Goal: Task Accomplishment & Management: Manage account settings

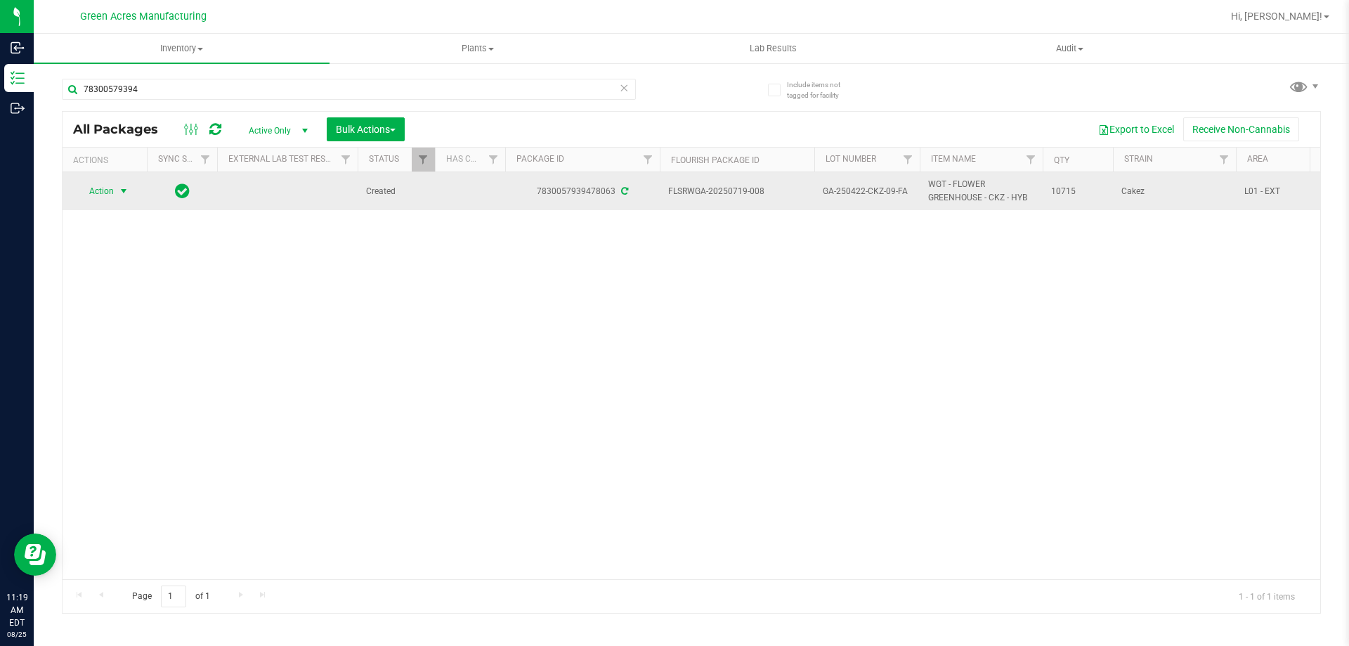
click at [89, 197] on span "Action" at bounding box center [96, 191] width 38 height 20
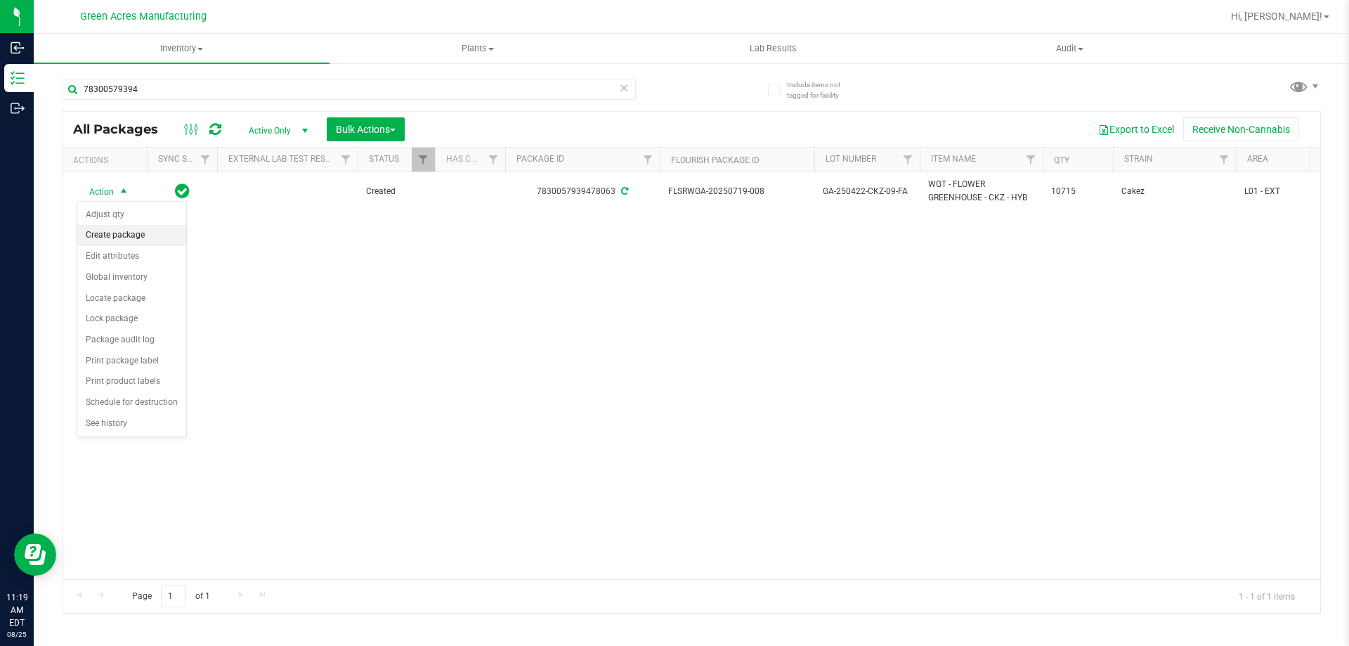
click at [145, 238] on li "Create package" at bounding box center [131, 235] width 109 height 21
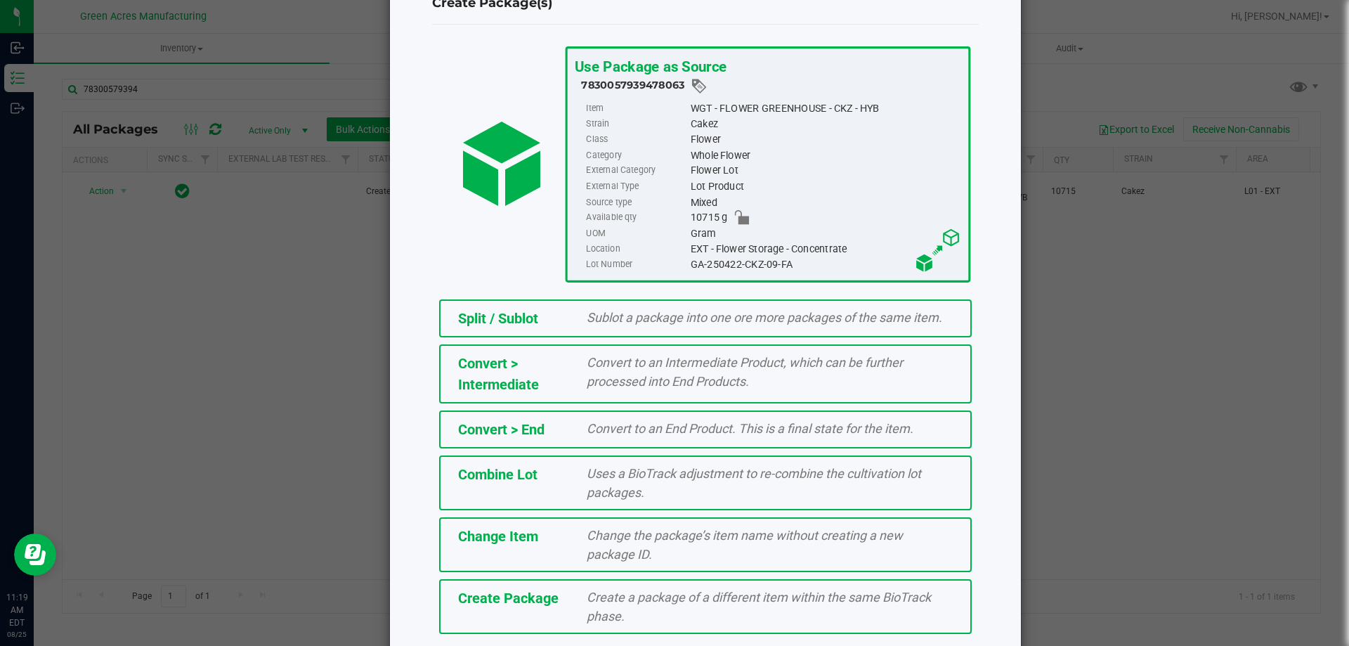
scroll to position [101, 0]
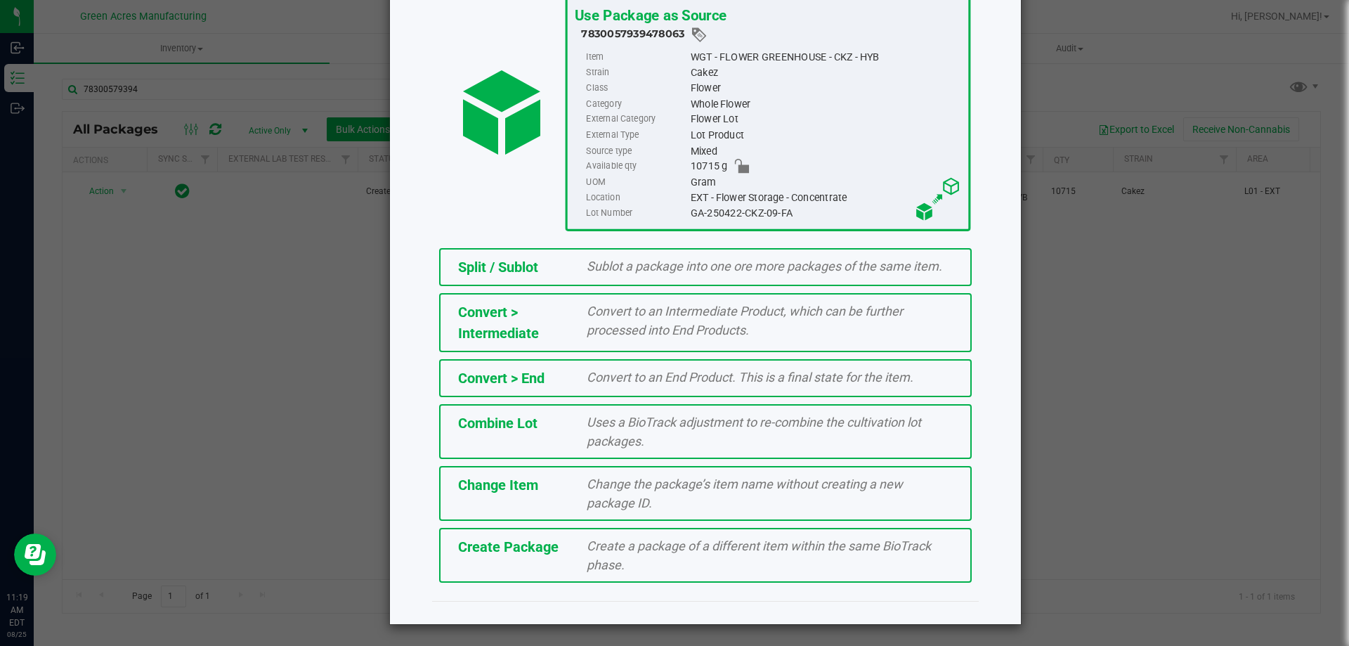
click at [627, 538] on span "Create a package of a different item within the same BioTrack phase." at bounding box center [759, 555] width 344 height 34
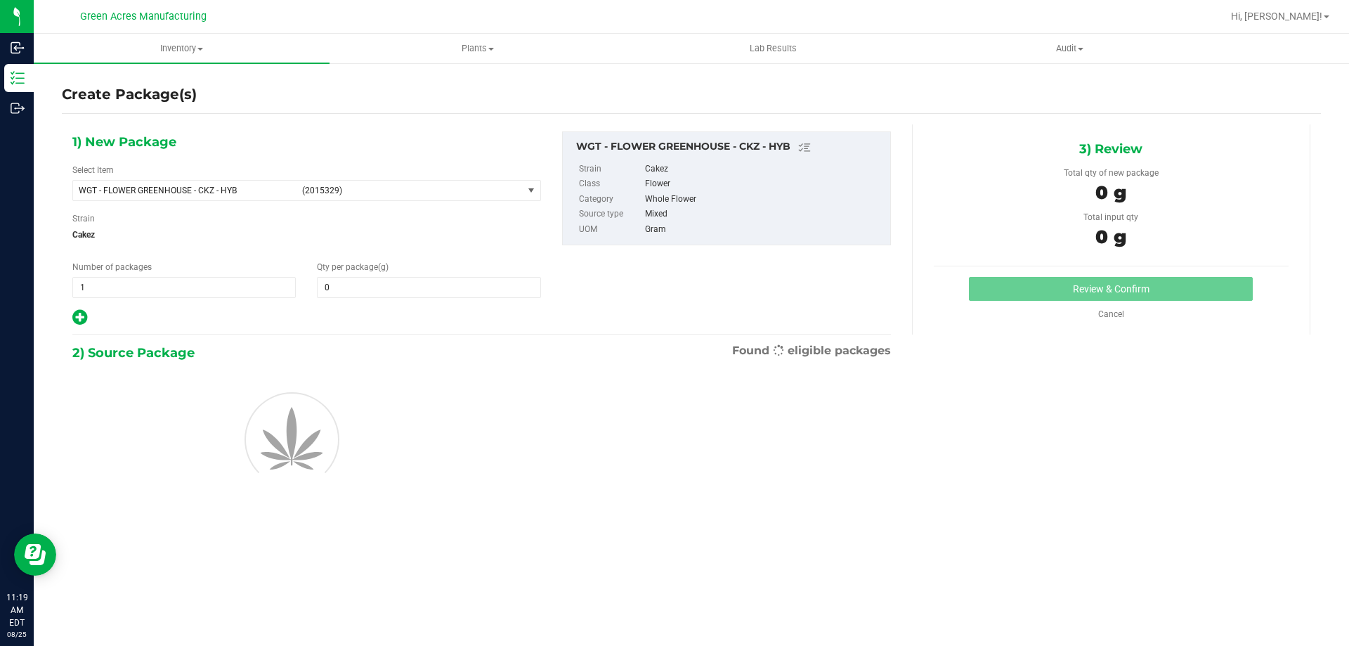
type input "0.0000"
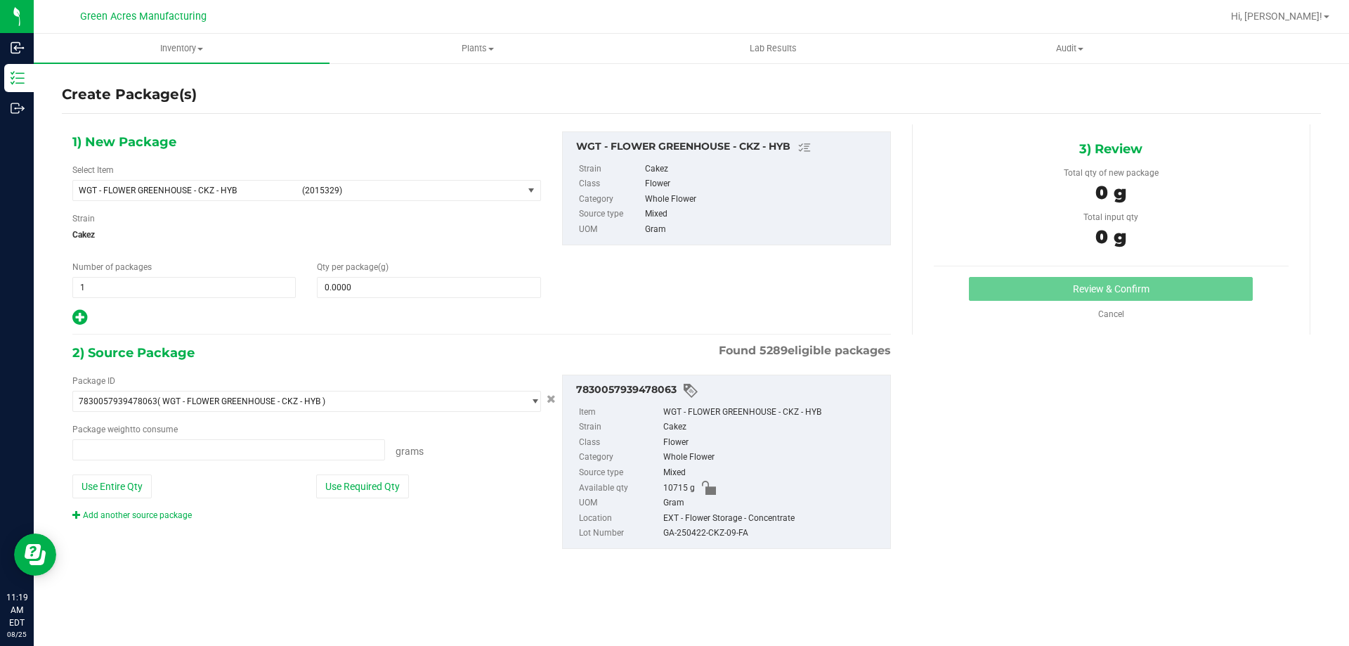
type input "0.0000 g"
click at [446, 284] on span at bounding box center [428, 287] width 223 height 21
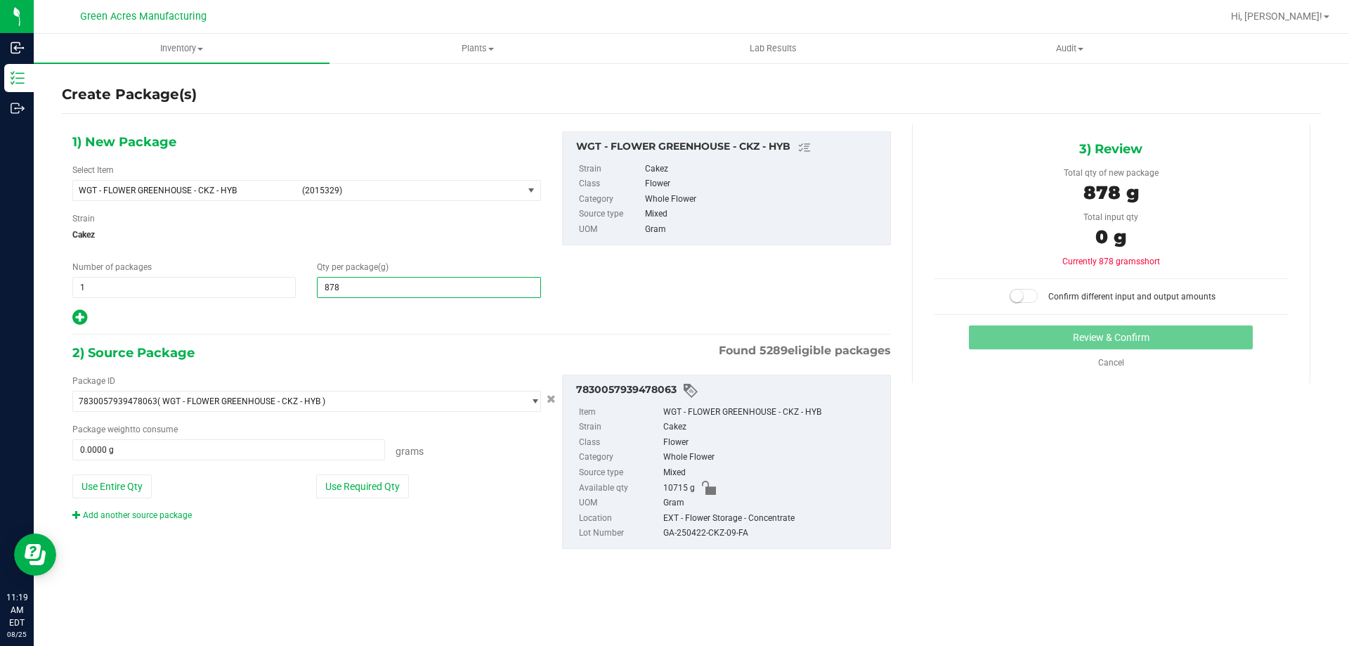
type input "8780"
click at [389, 347] on div "2) Source Package Found 5289 eligible packages" at bounding box center [481, 352] width 819 height 21
type input "8,780.0000"
click at [374, 497] on button "Use Required Qty" at bounding box center [362, 486] width 93 height 24
type input "8780.0000 g"
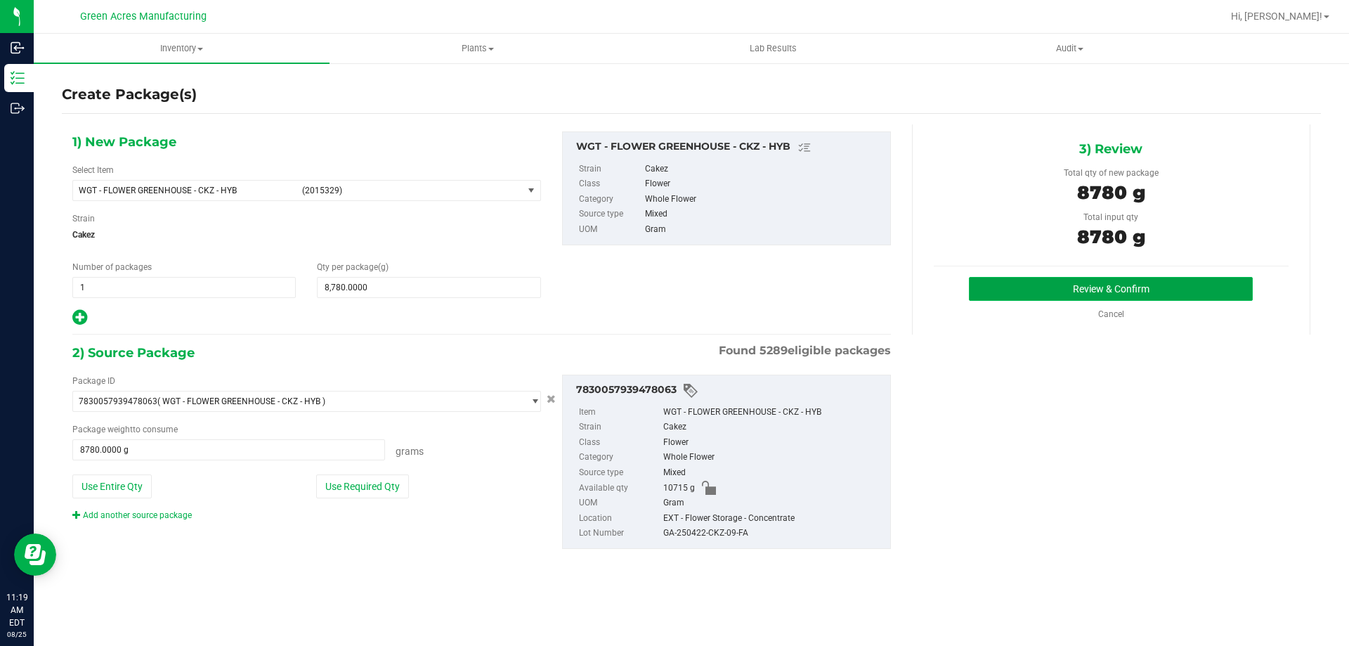
click at [1165, 299] on button "Review & Confirm" at bounding box center [1111, 289] width 284 height 24
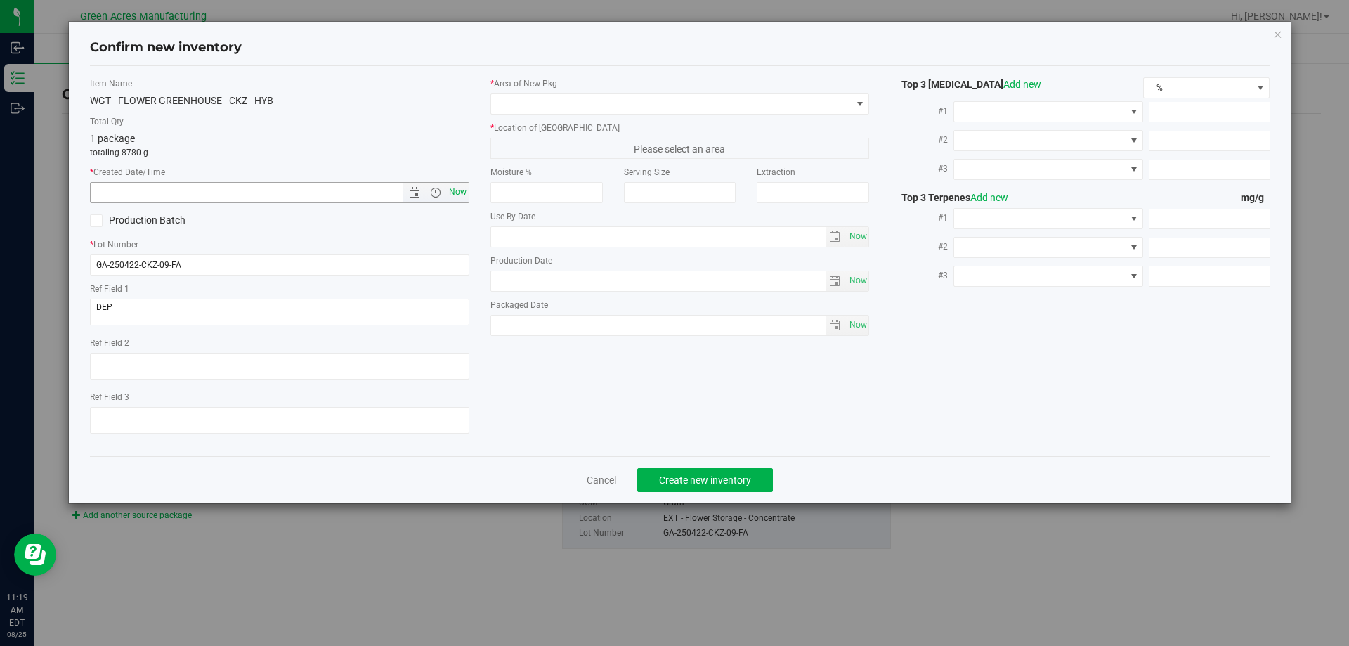
click at [464, 195] on span "Now" at bounding box center [457, 192] width 24 height 20
type input "[DATE] 11:19 AM"
click at [342, 259] on input "GA-250422-CKZ-09-FA" at bounding box center [279, 264] width 379 height 21
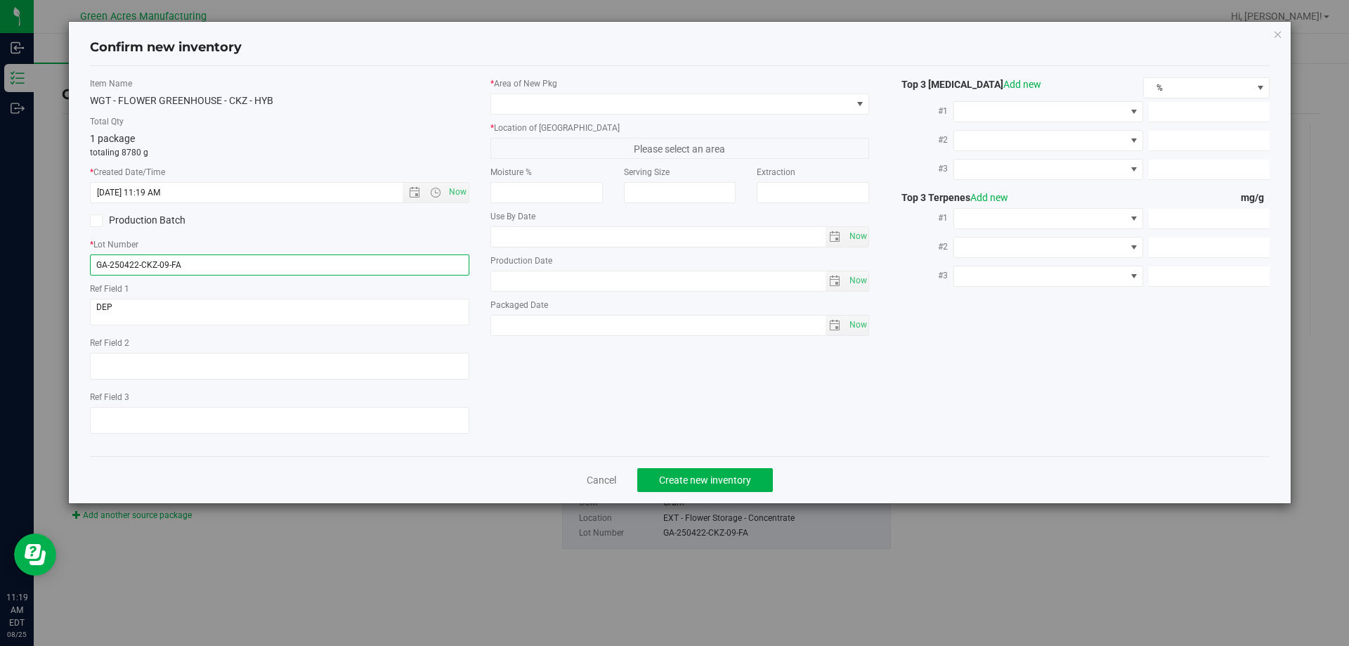
paste input "825-CV-CKZ-D-THCA15"
type input "GA-250825-CV-CKZ-D-THCA15"
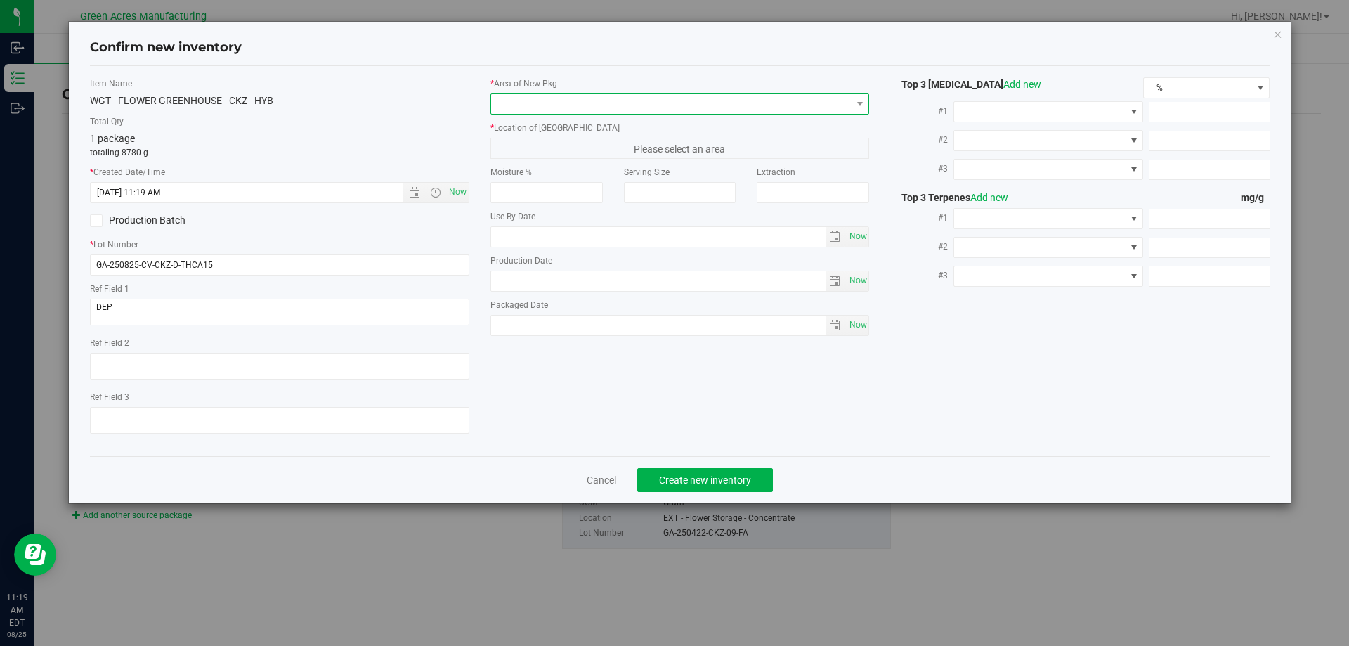
click at [584, 107] on span at bounding box center [671, 104] width 360 height 20
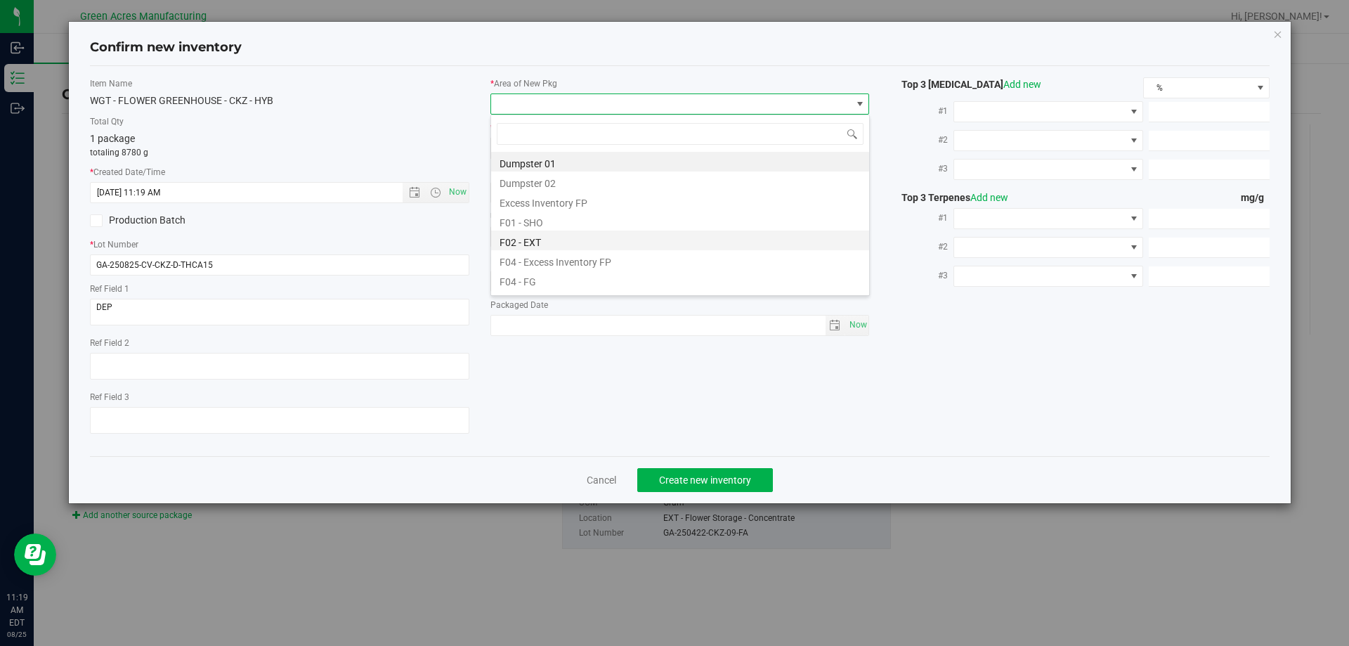
scroll to position [70, 0]
click at [545, 171] on li "F02 - EXT" at bounding box center [680, 170] width 378 height 20
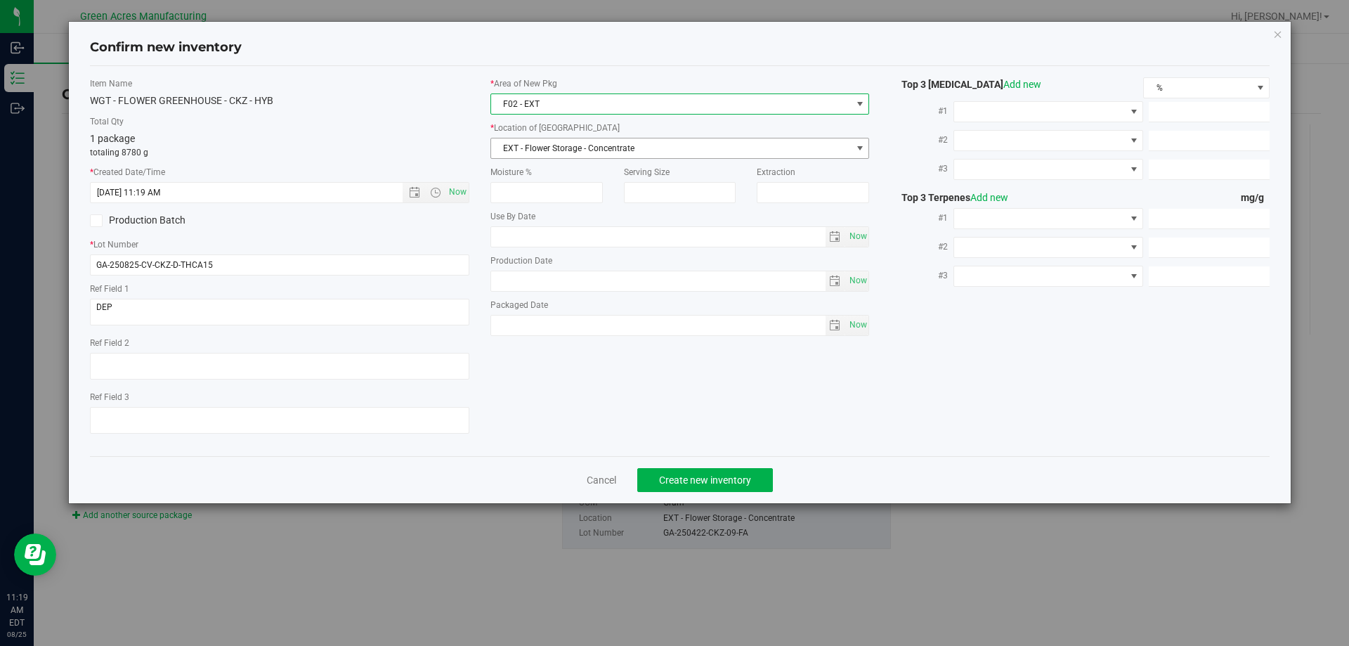
click at [552, 147] on span "EXT - Flower Storage - Concentrate" at bounding box center [671, 148] width 360 height 20
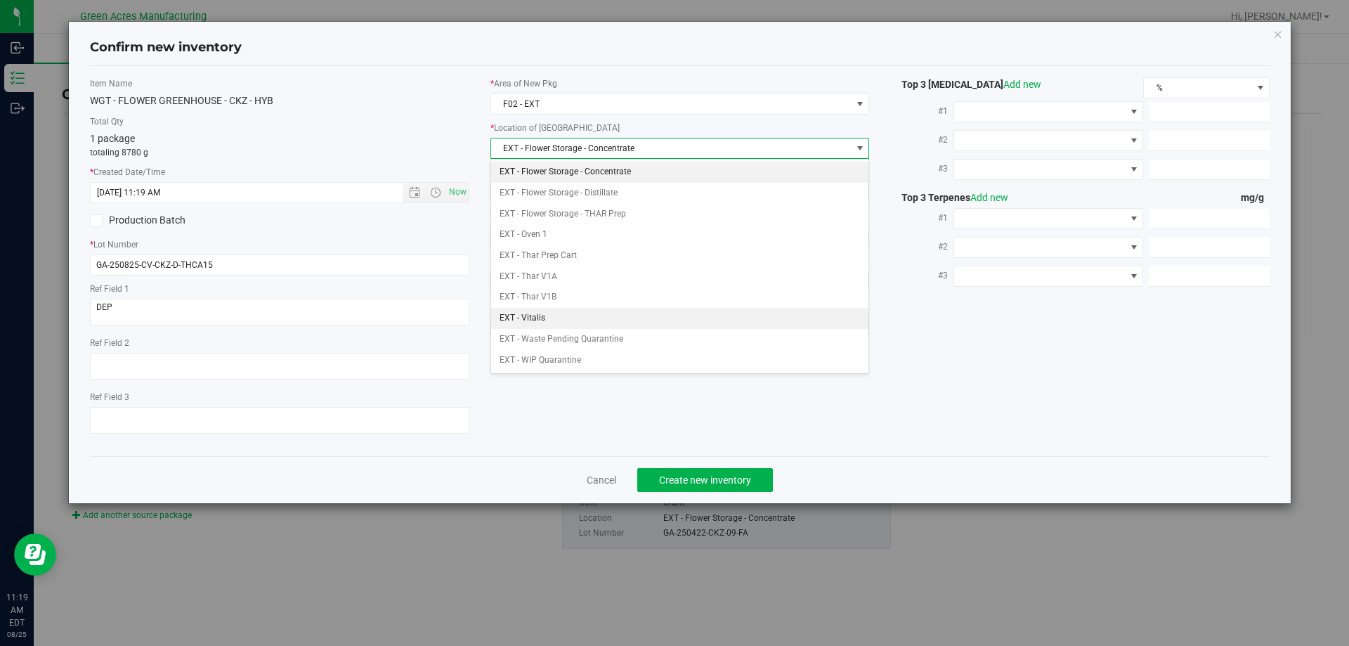
click at [562, 311] on li "EXT - Vitalis" at bounding box center [680, 318] width 378 height 21
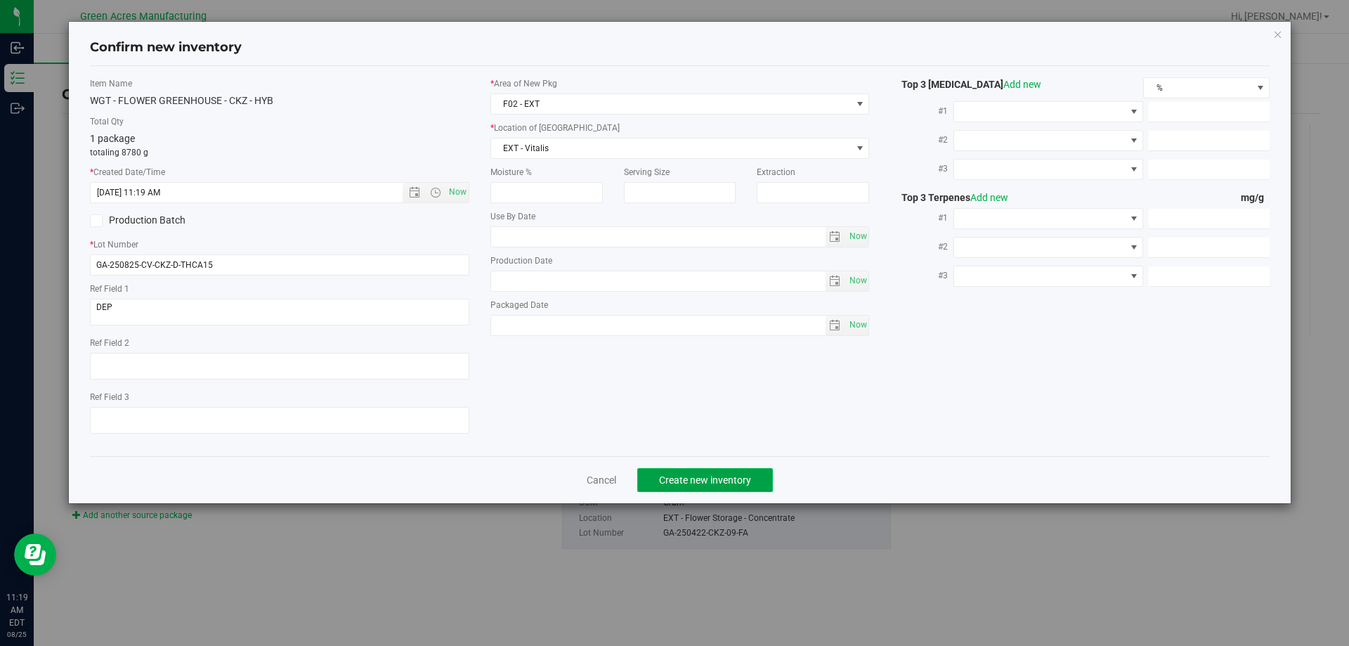
click at [651, 476] on button "Create new inventory" at bounding box center [705, 480] width 136 height 24
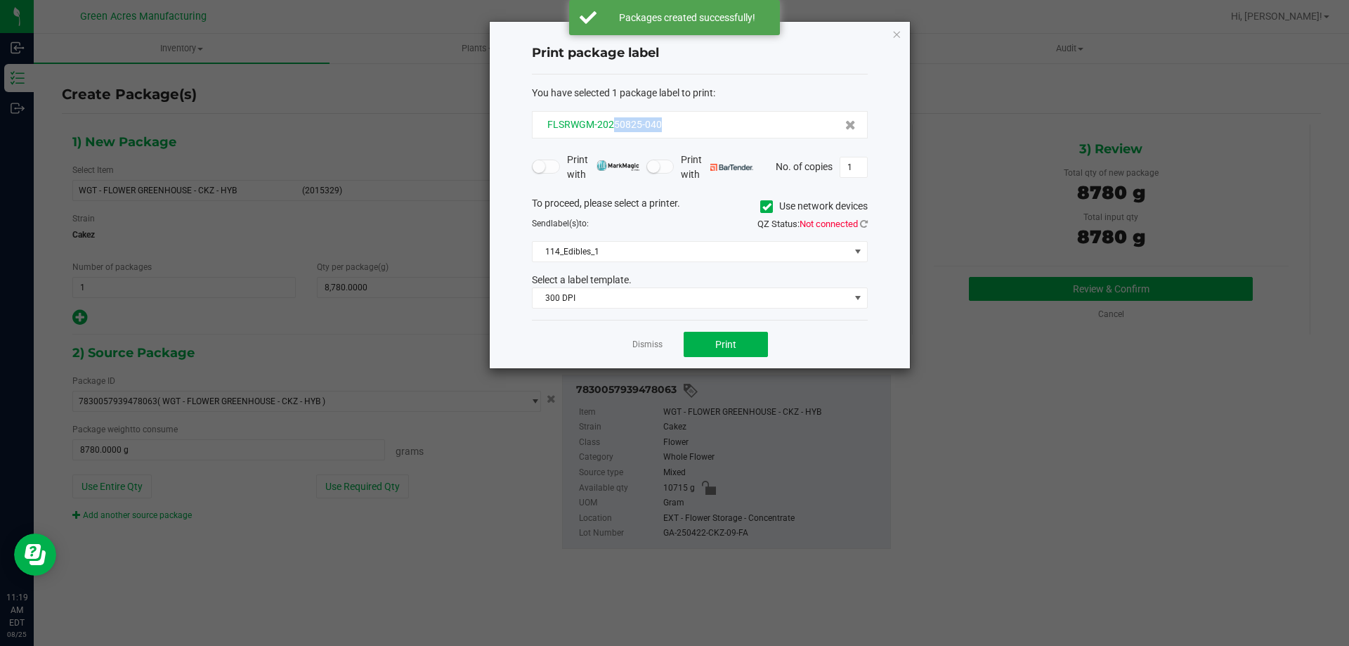
drag, startPoint x: 664, startPoint y: 126, endPoint x: 613, endPoint y: 128, distance: 51.3
click at [613, 128] on div "FLSRWGM-20250825-040" at bounding box center [700, 124] width 312 height 15
click at [606, 265] on div "To proceed, please select a printer. Use network devices Send label(s) to: QZ S…" at bounding box center [700, 252] width 336 height 113
click at [607, 258] on span "114_Edibles_1" at bounding box center [691, 252] width 317 height 20
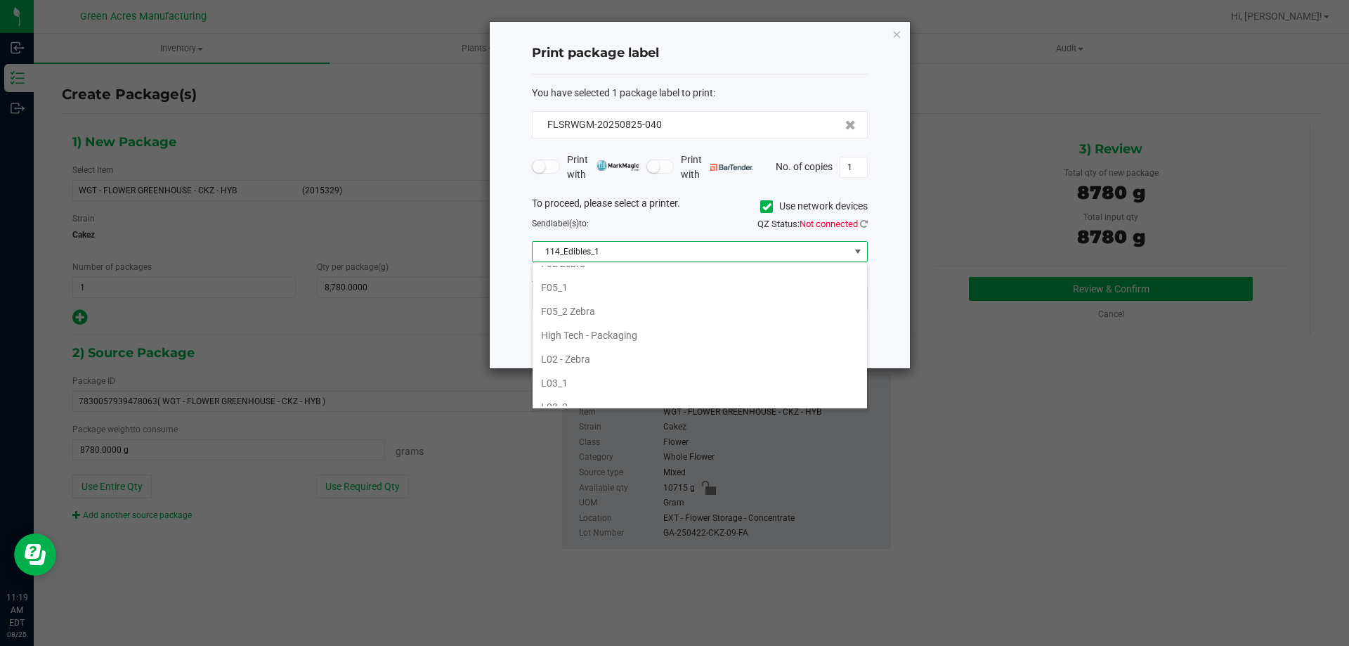
scroll to position [422, 0]
click at [592, 337] on li "L02 - Zebra" at bounding box center [700, 334] width 334 height 24
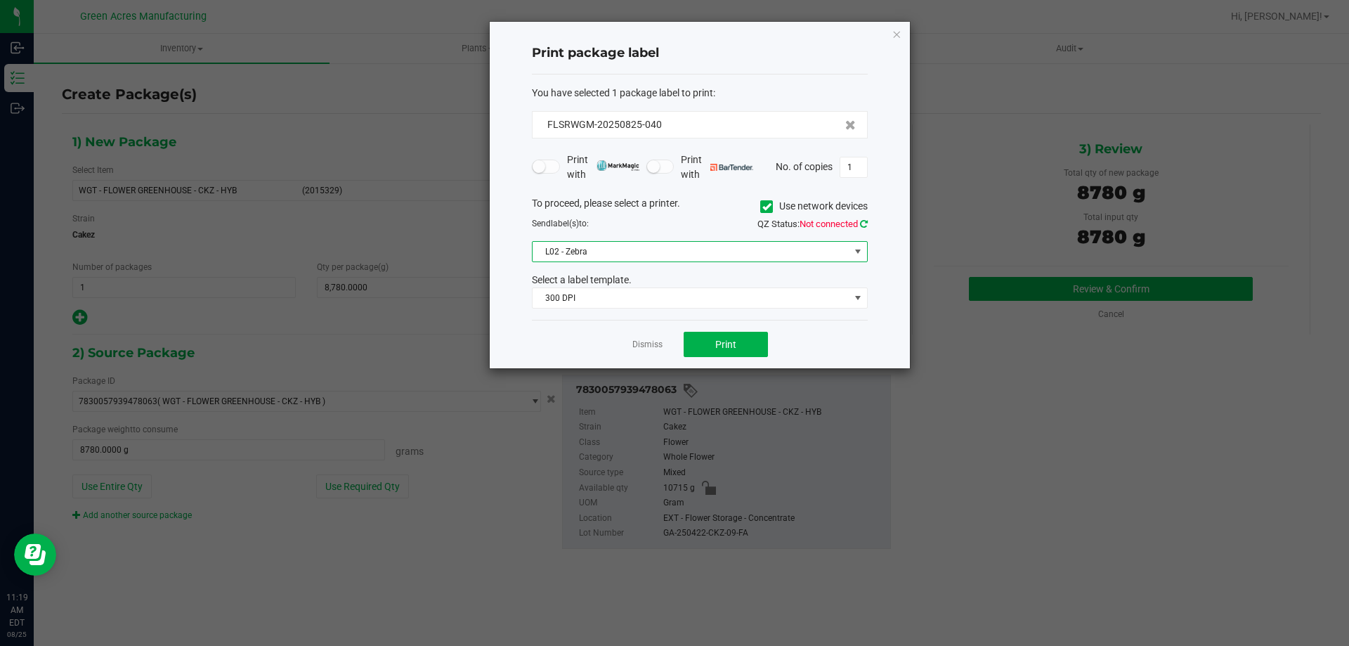
click at [861, 226] on icon at bounding box center [864, 223] width 8 height 9
click at [720, 339] on span "Print" at bounding box center [725, 344] width 21 height 11
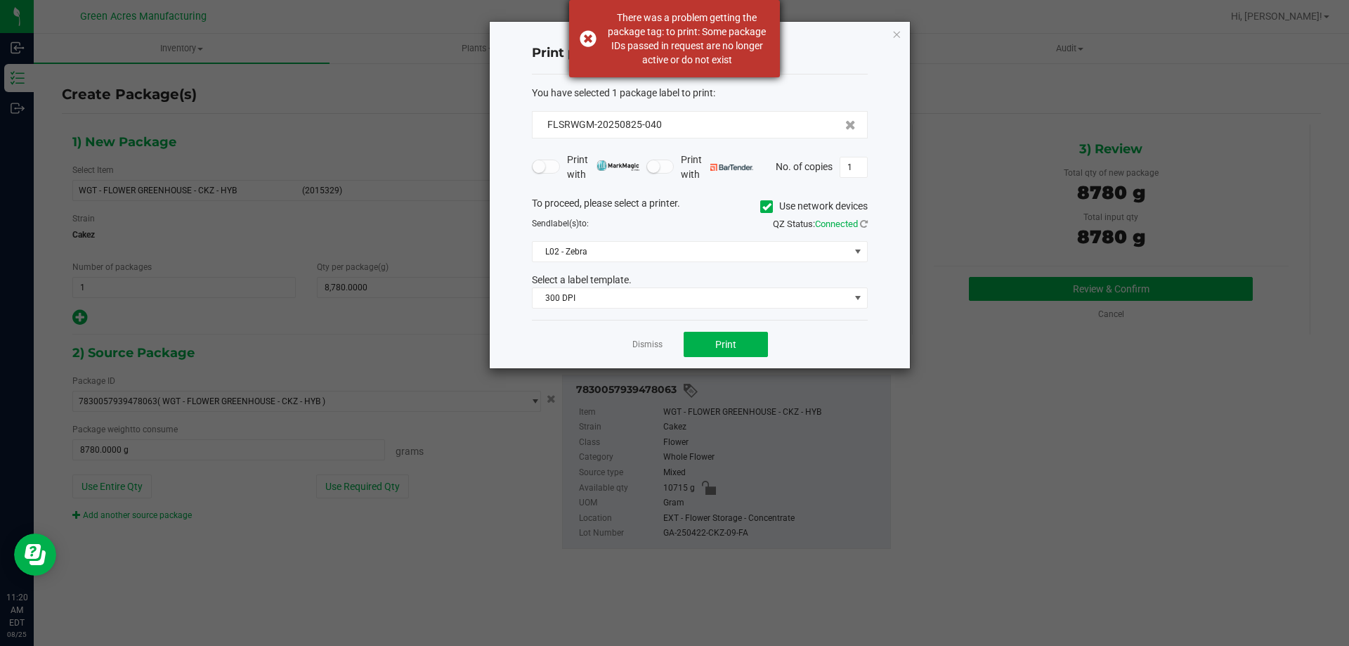
click at [695, 18] on div "There was a problem getting the package tag: to print: Some package IDs passed …" at bounding box center [686, 39] width 165 height 56
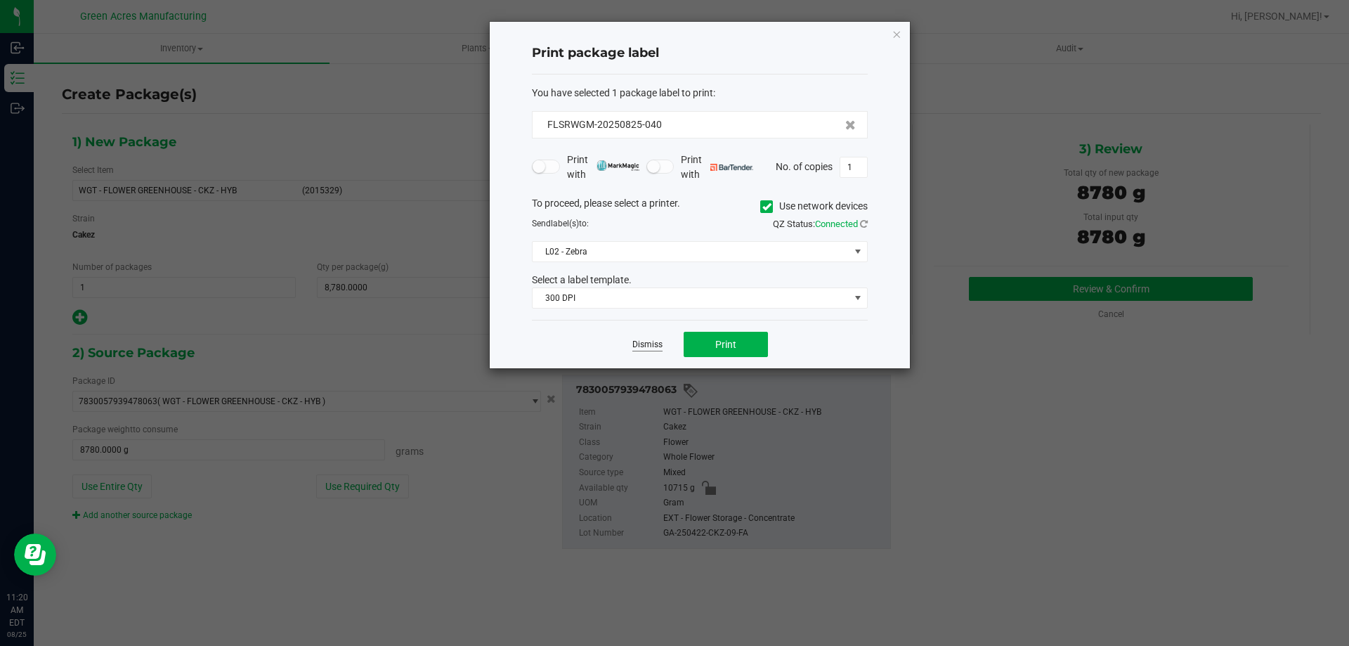
click at [643, 342] on link "Dismiss" at bounding box center [647, 345] width 30 height 12
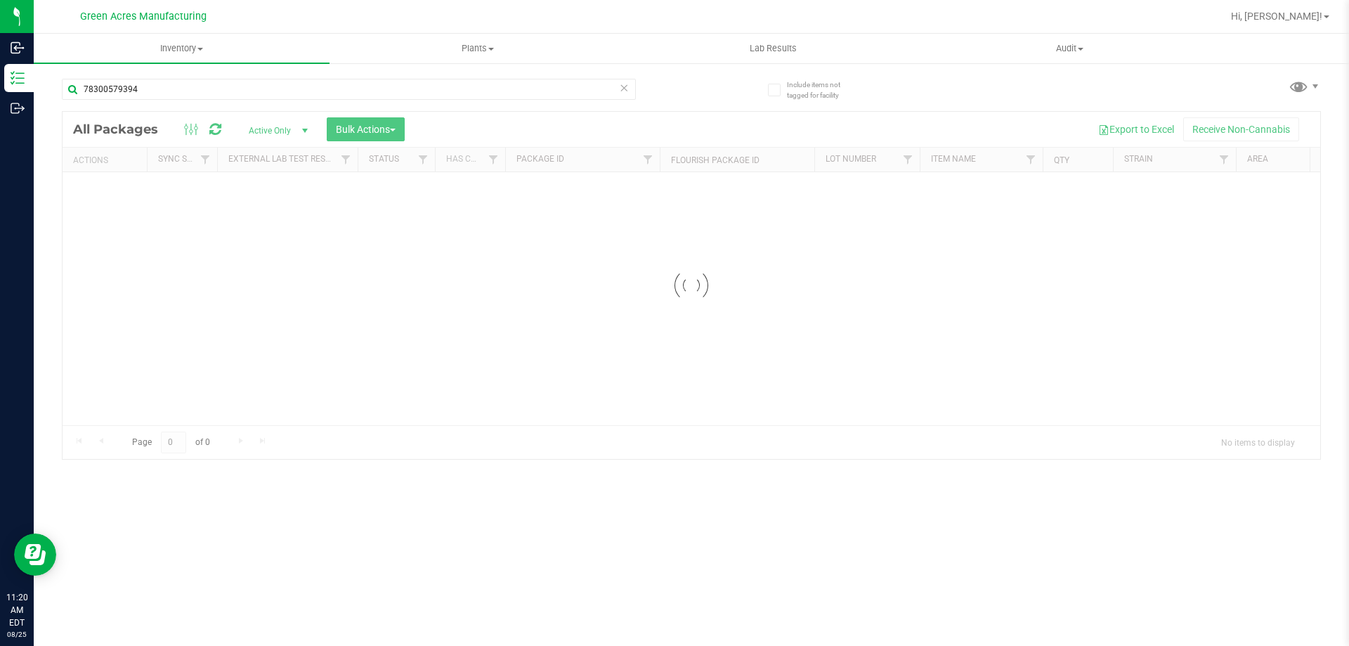
click at [623, 93] on icon at bounding box center [624, 87] width 10 height 17
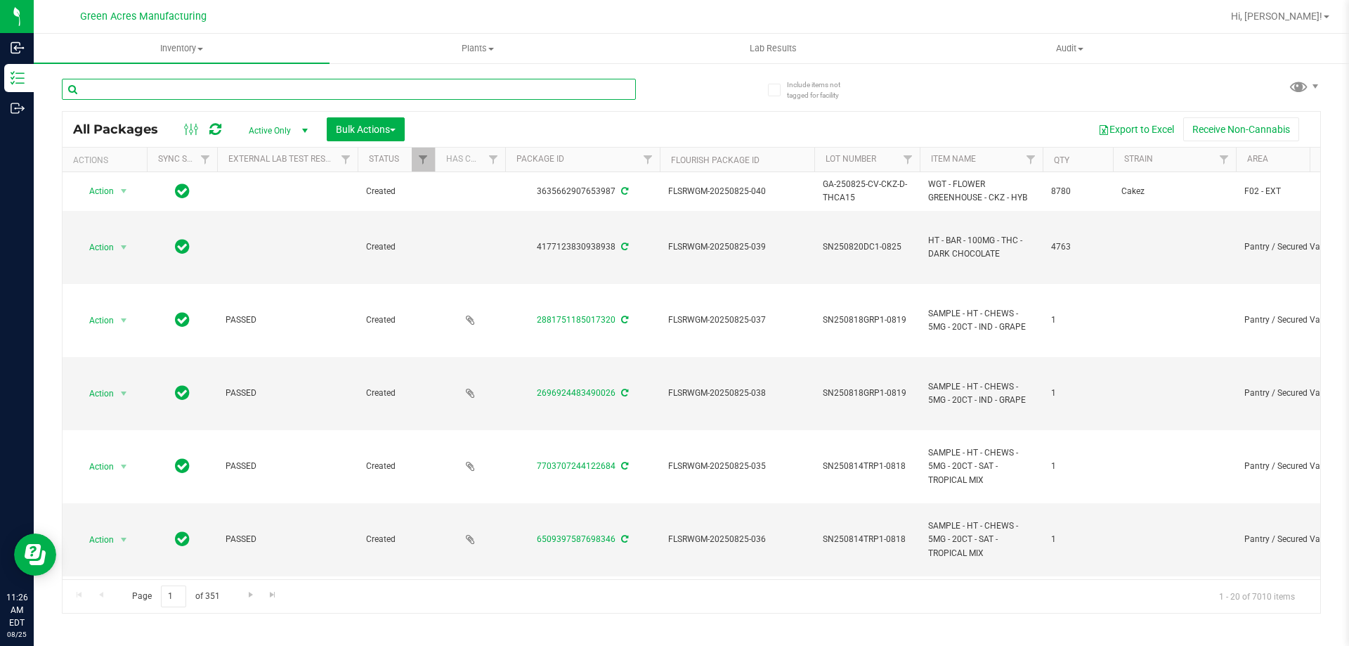
click at [374, 85] on input "text" at bounding box center [349, 89] width 574 height 21
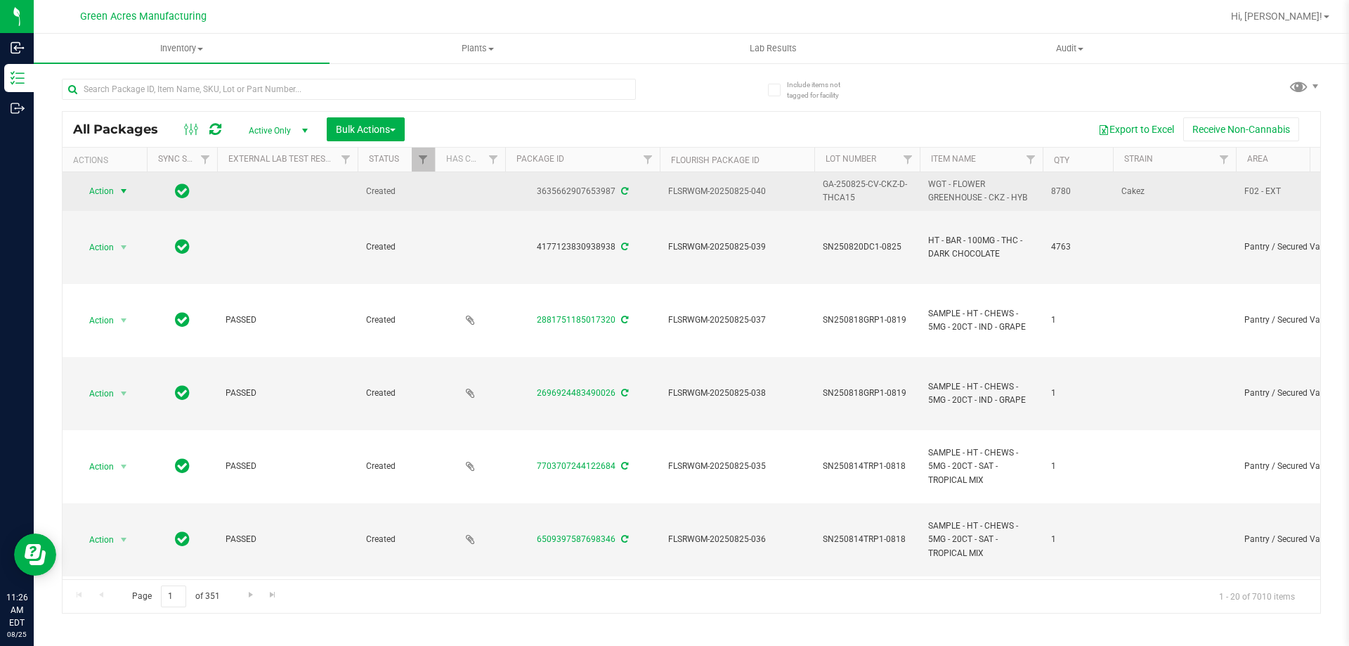
click at [97, 191] on span "Action" at bounding box center [96, 191] width 38 height 20
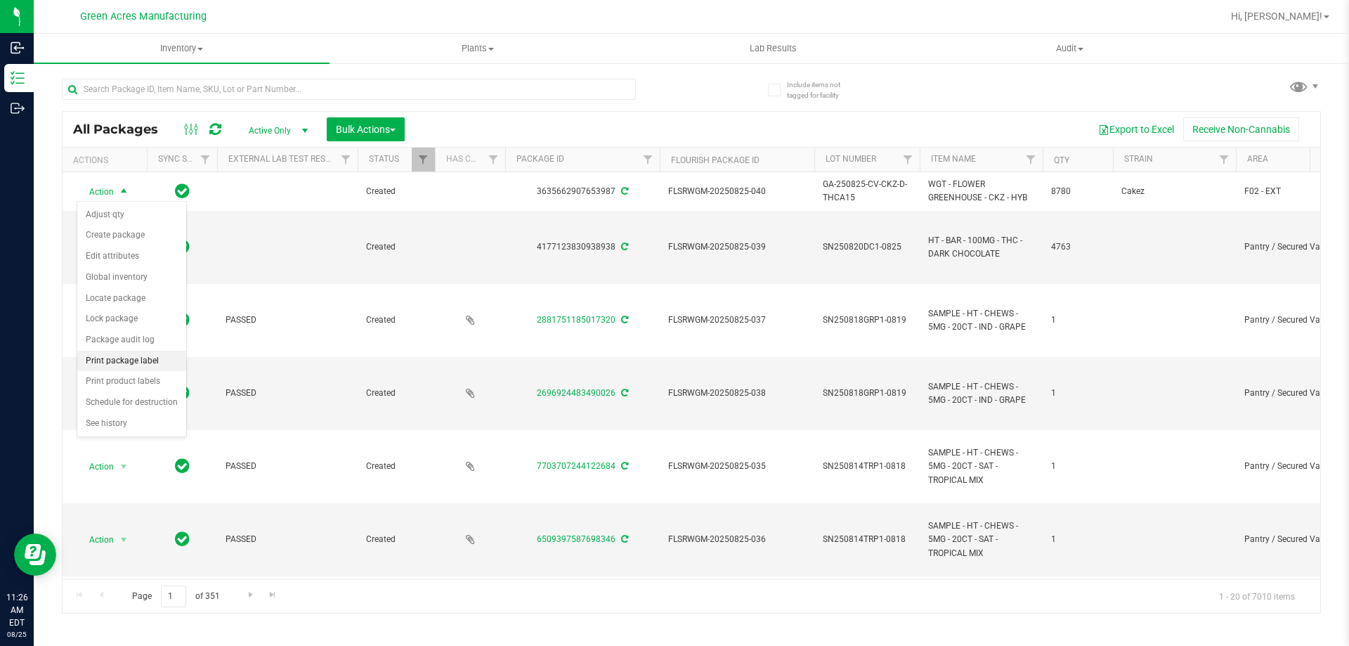
click at [141, 365] on li "Print package label" at bounding box center [131, 361] width 109 height 21
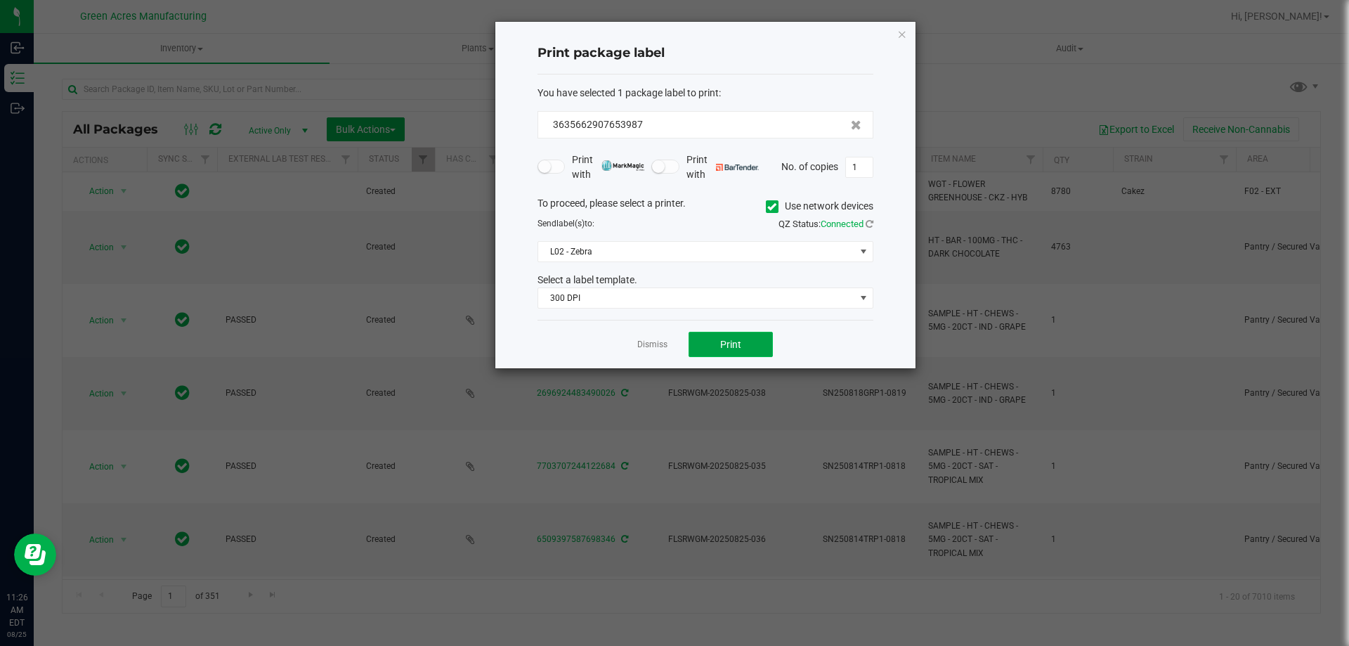
click at [715, 341] on button "Print" at bounding box center [731, 344] width 84 height 25
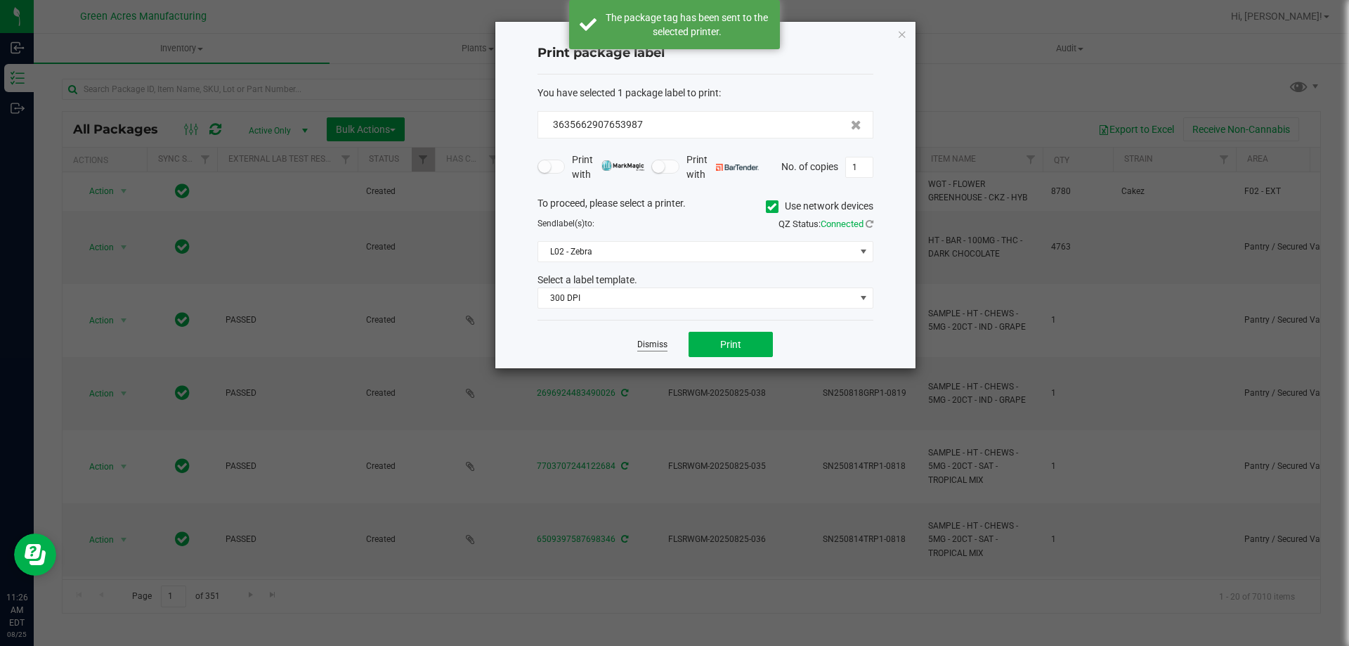
click at [660, 349] on link "Dismiss" at bounding box center [652, 345] width 30 height 12
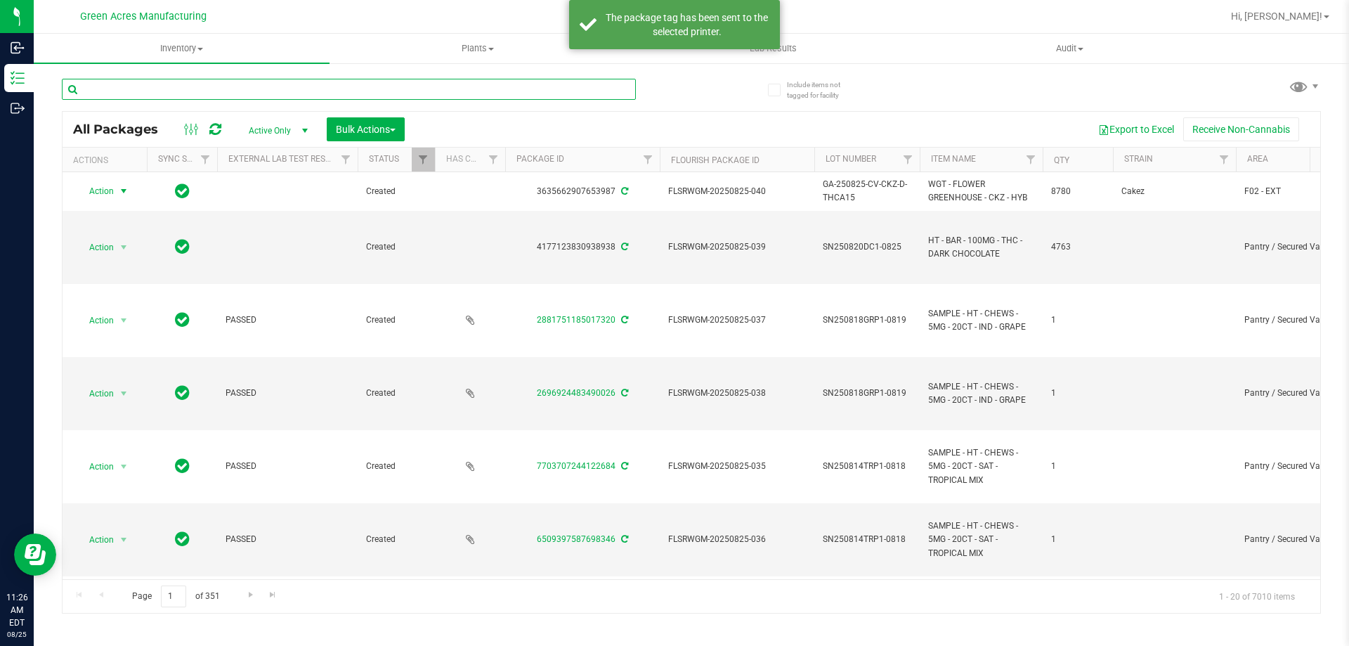
click at [467, 89] on input "text" at bounding box center [349, 89] width 574 height 21
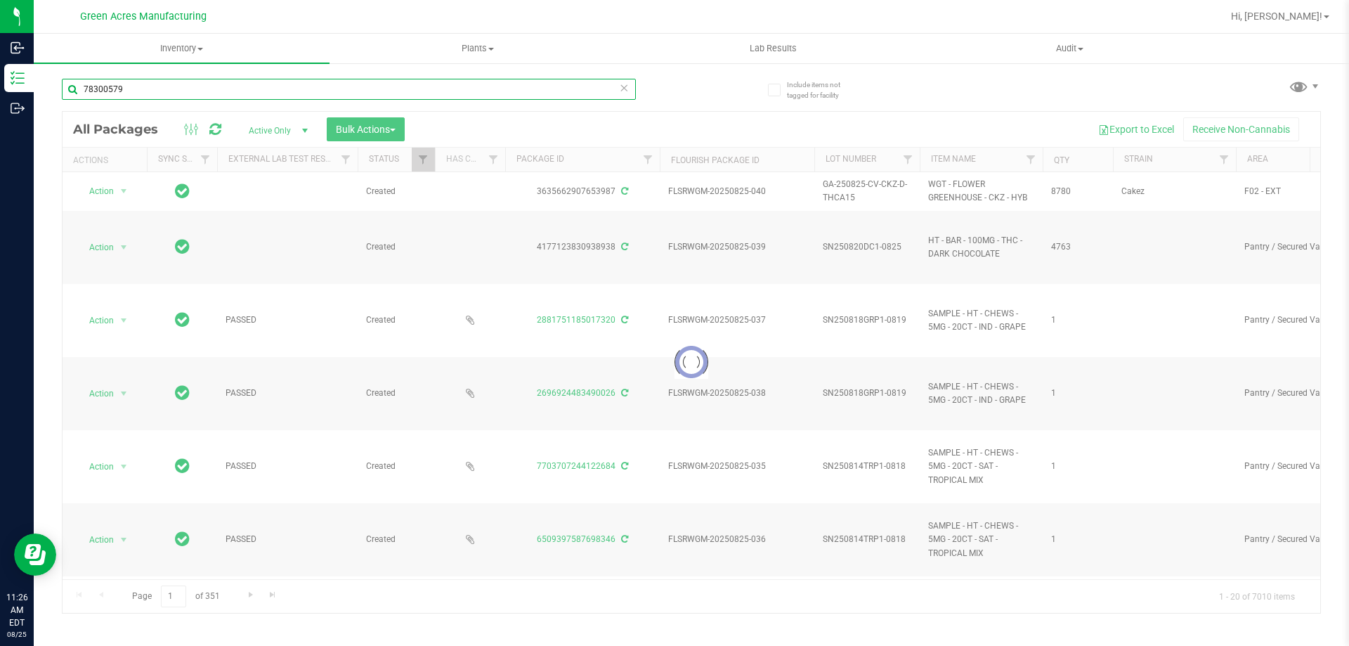
type input "78300579"
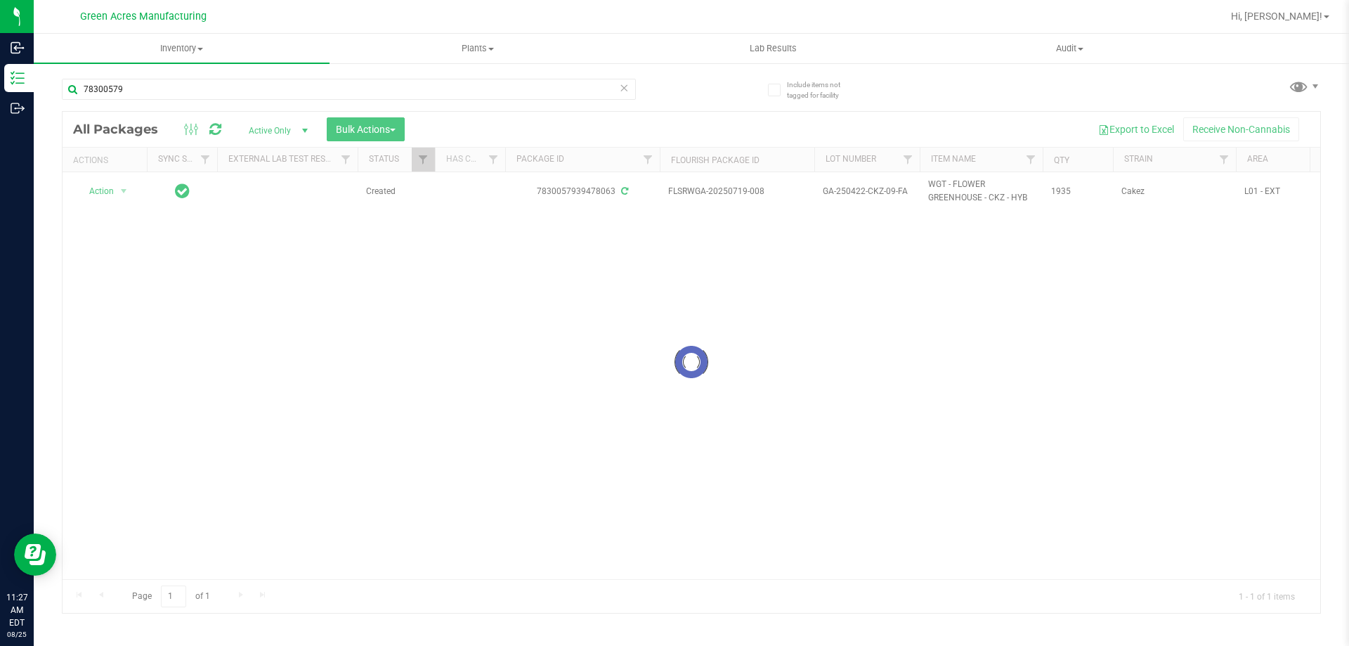
click at [108, 256] on div at bounding box center [692, 362] width 1258 height 501
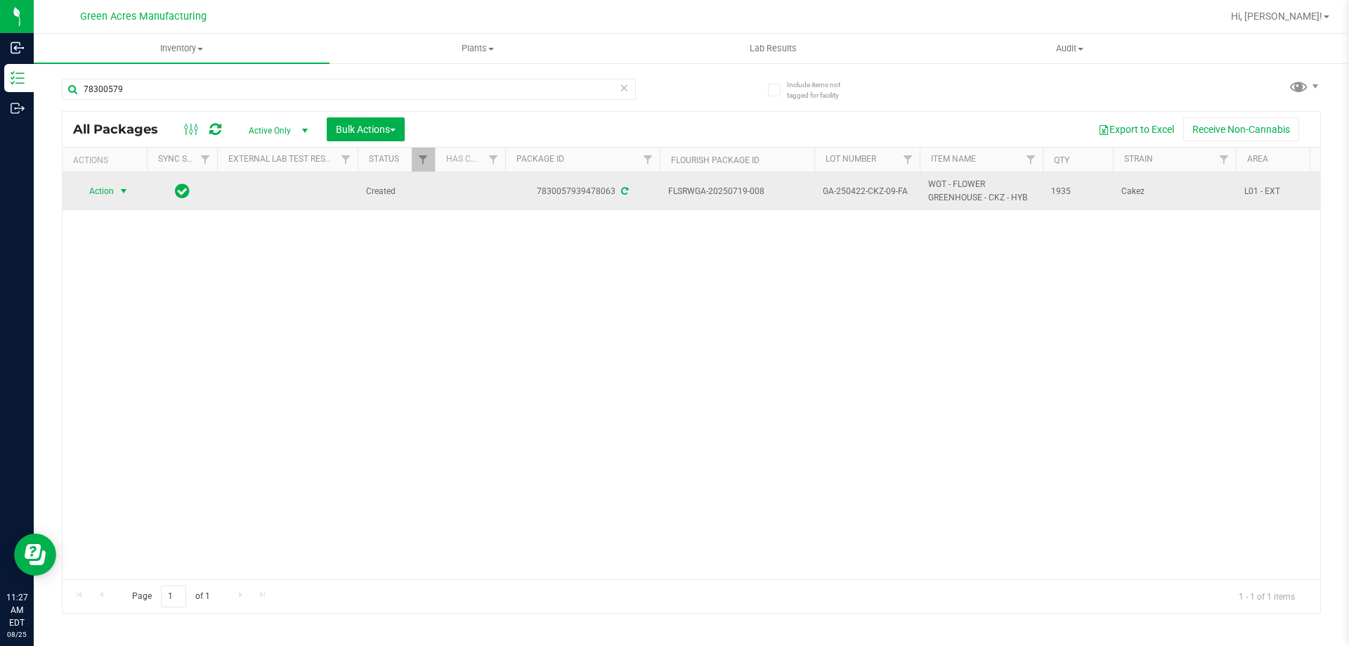
click at [98, 197] on span "Action" at bounding box center [96, 191] width 38 height 20
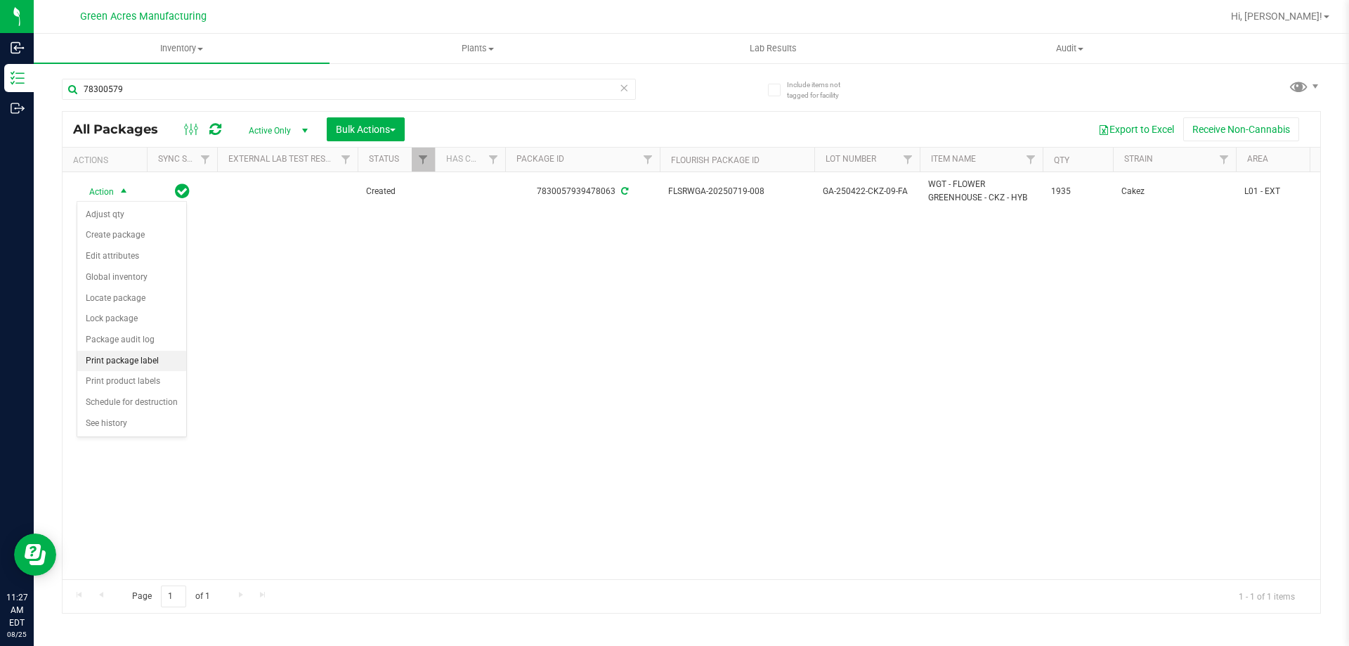
click at [124, 359] on li "Print package label" at bounding box center [131, 361] width 109 height 21
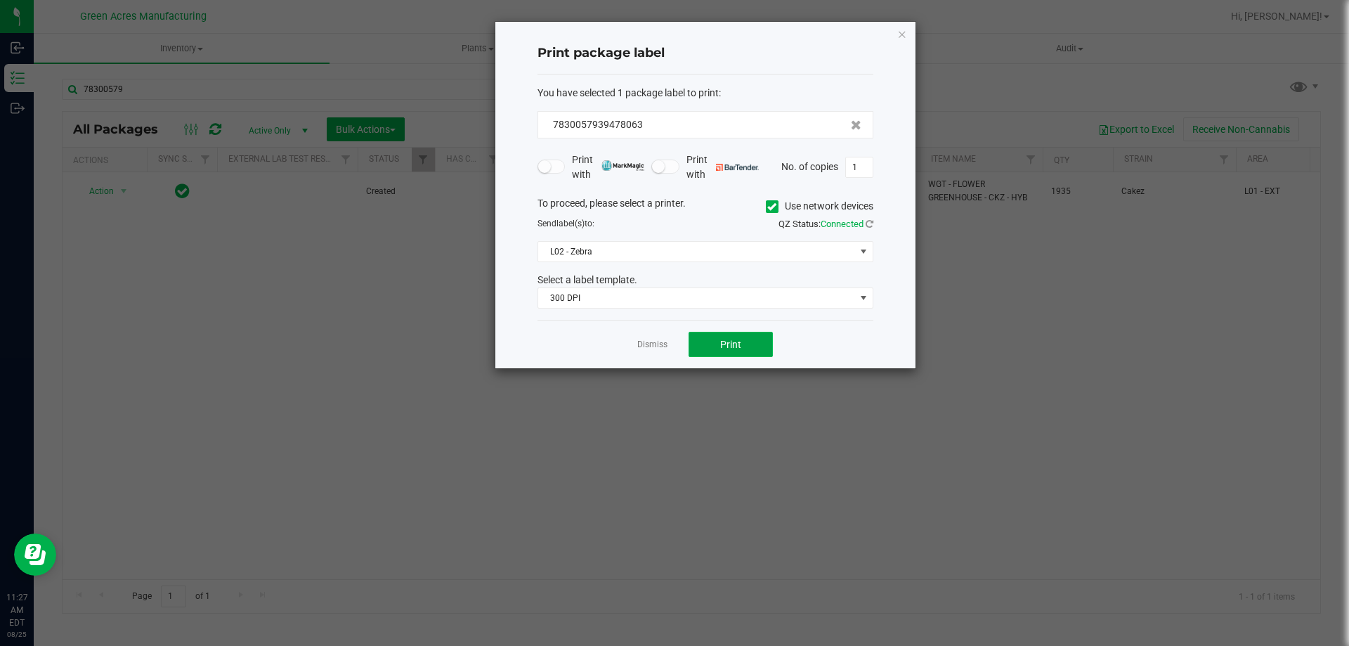
click at [720, 336] on button "Print" at bounding box center [731, 344] width 84 height 25
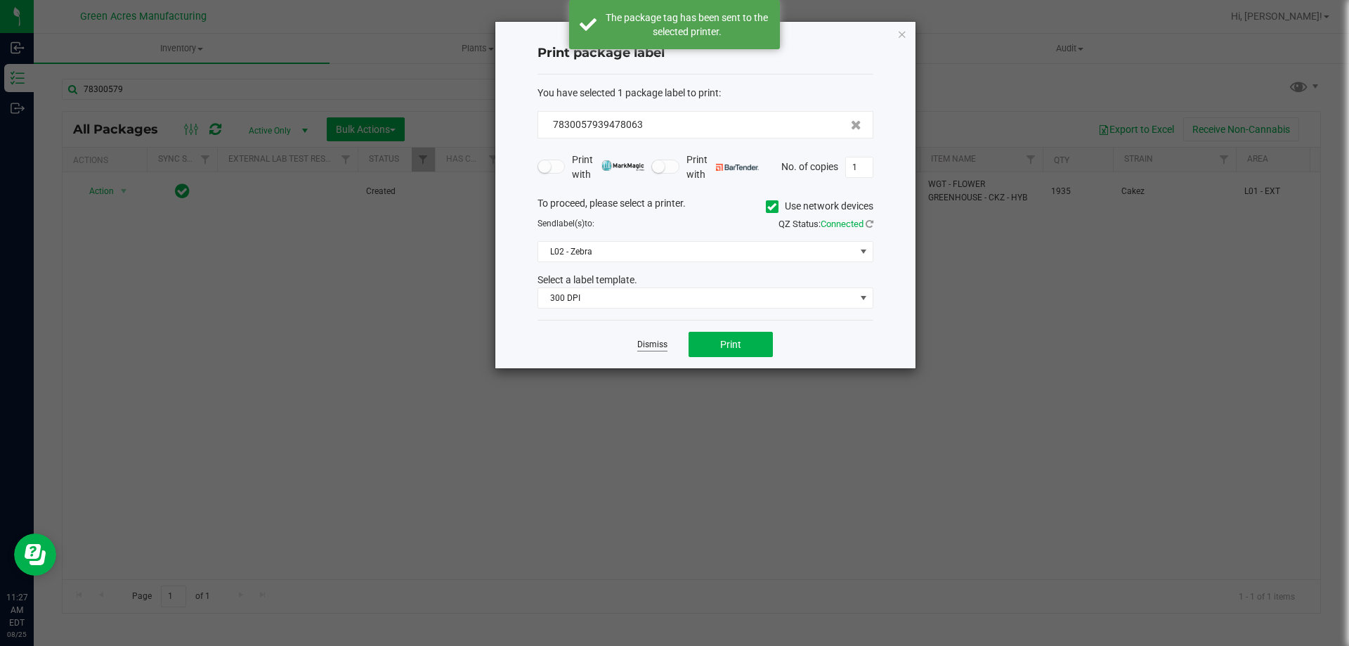
click at [656, 339] on link "Dismiss" at bounding box center [652, 345] width 30 height 12
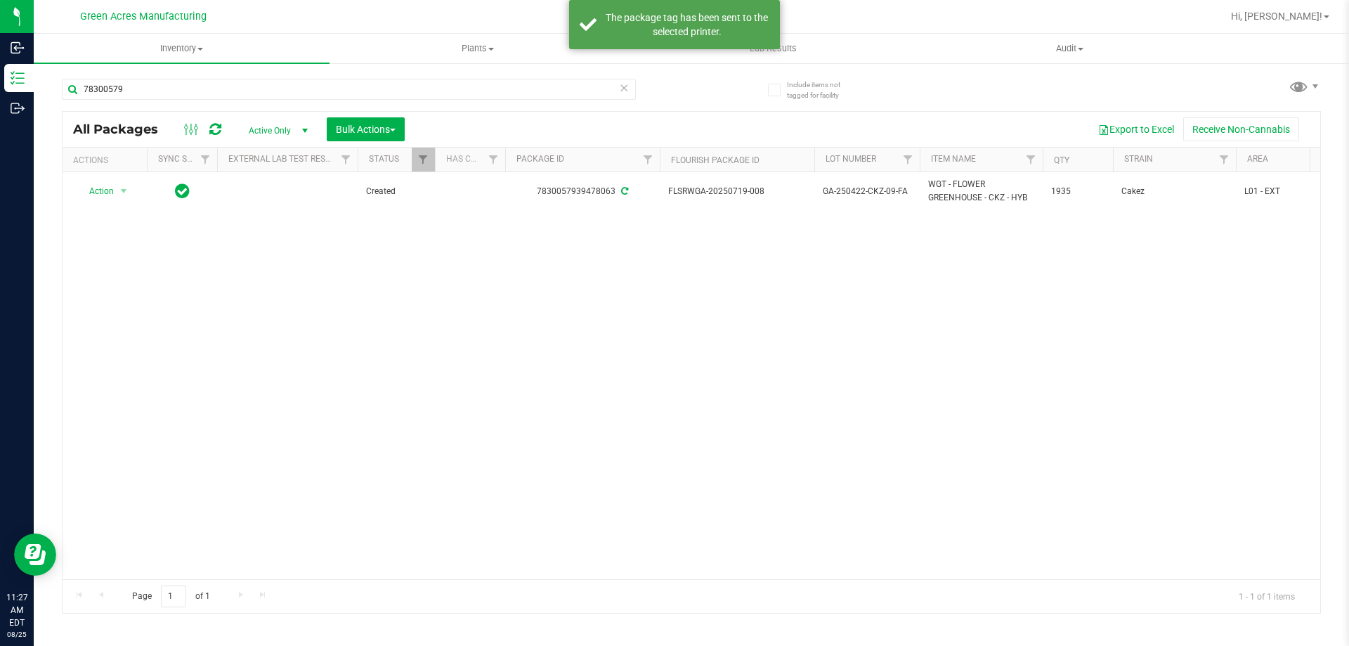
click at [624, 93] on icon at bounding box center [624, 87] width 10 height 17
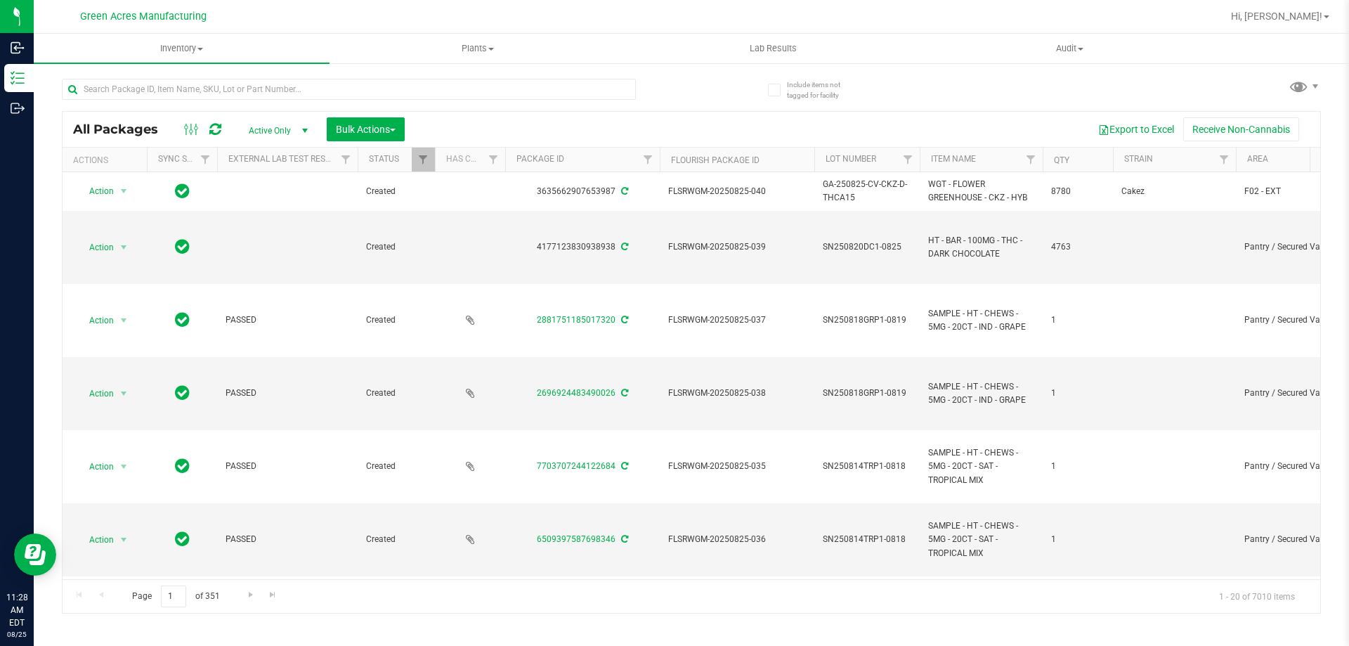
scroll to position [0, 143]
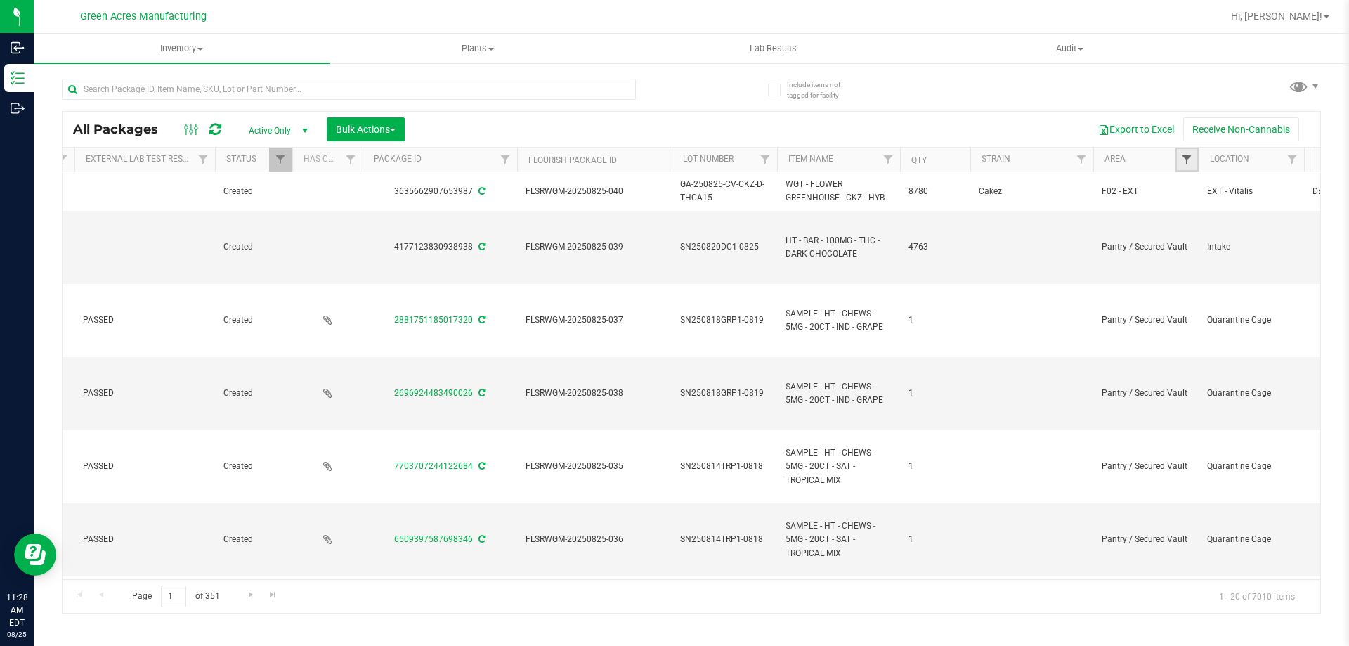
click at [1183, 157] on span "Filter" at bounding box center [1186, 159] width 11 height 11
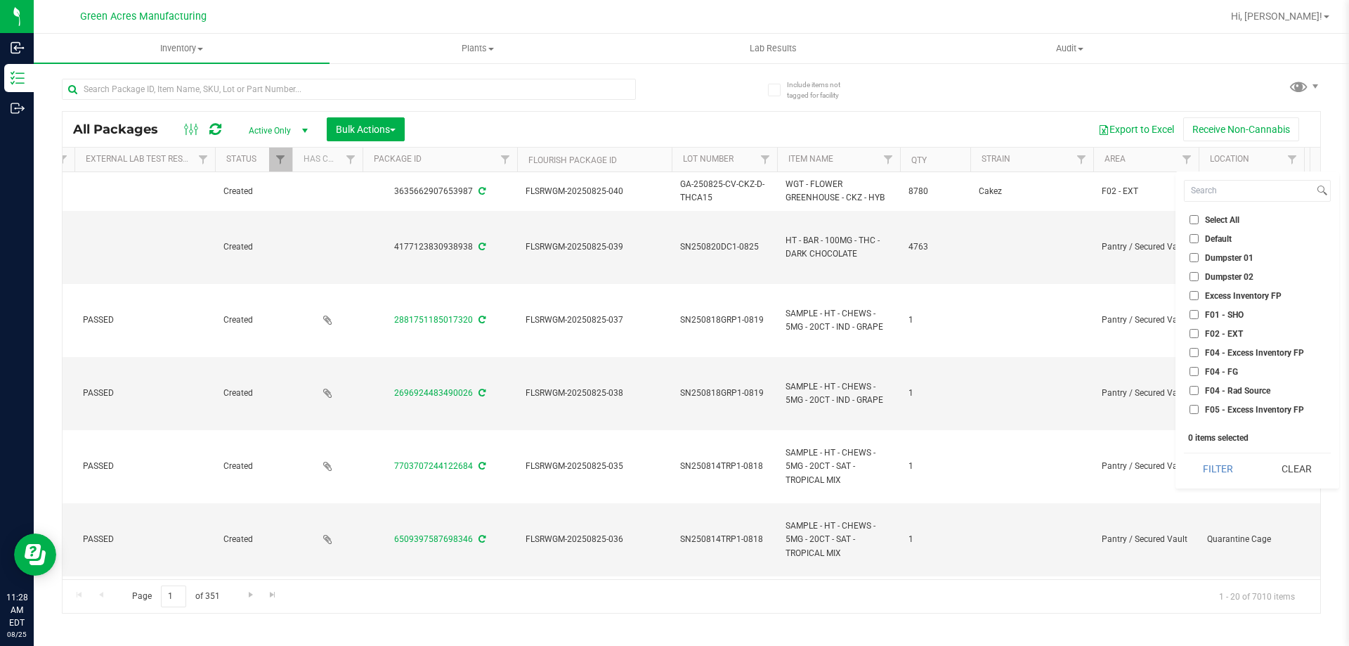
click at [1223, 308] on li "F01 - SHO" at bounding box center [1257, 314] width 147 height 15
click at [1221, 333] on span "F02 - EXT" at bounding box center [1224, 334] width 38 height 8
click at [1199, 333] on input "F02 - EXT" at bounding box center [1194, 333] width 9 height 9
checkbox input "true"
click at [1208, 312] on span "F01 - SHO" at bounding box center [1224, 315] width 39 height 8
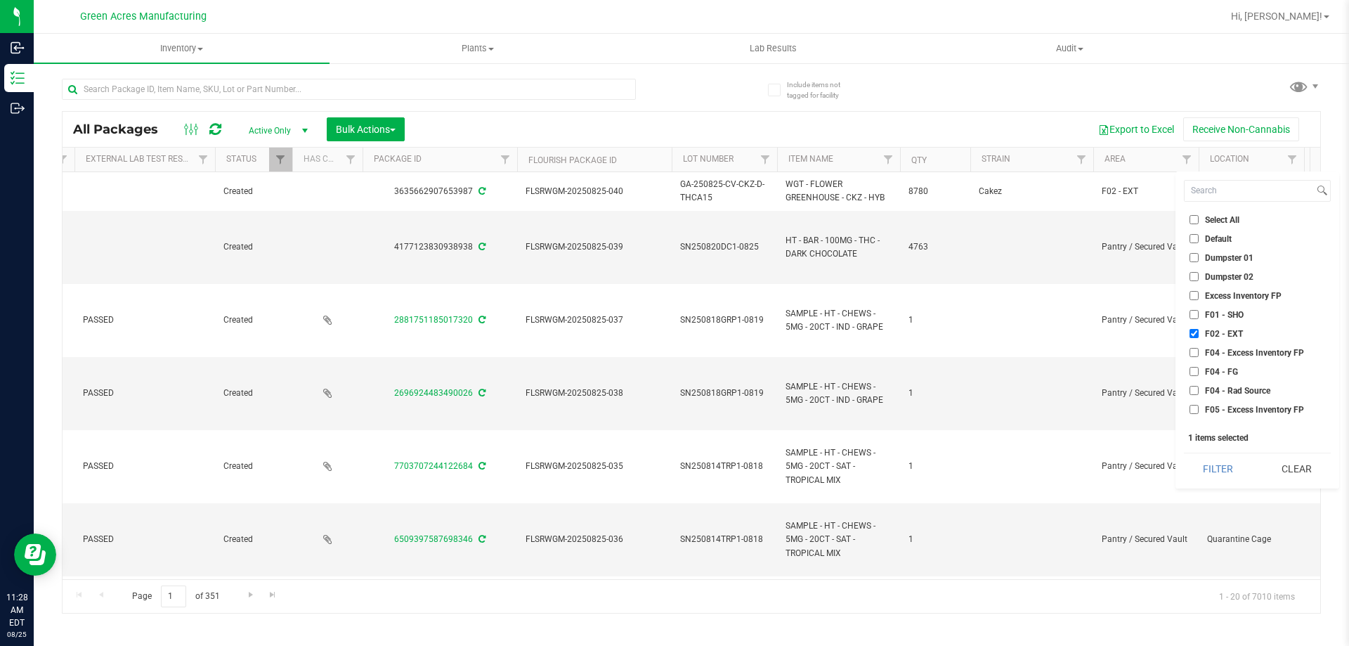
click at [1199, 312] on input "F01 - SHO" at bounding box center [1194, 314] width 9 height 9
checkbox input "true"
click at [1214, 342] on span "H02 - Storage" at bounding box center [1231, 345] width 52 height 8
click at [1199, 342] on input "H02 - Storage" at bounding box center [1194, 344] width 9 height 9
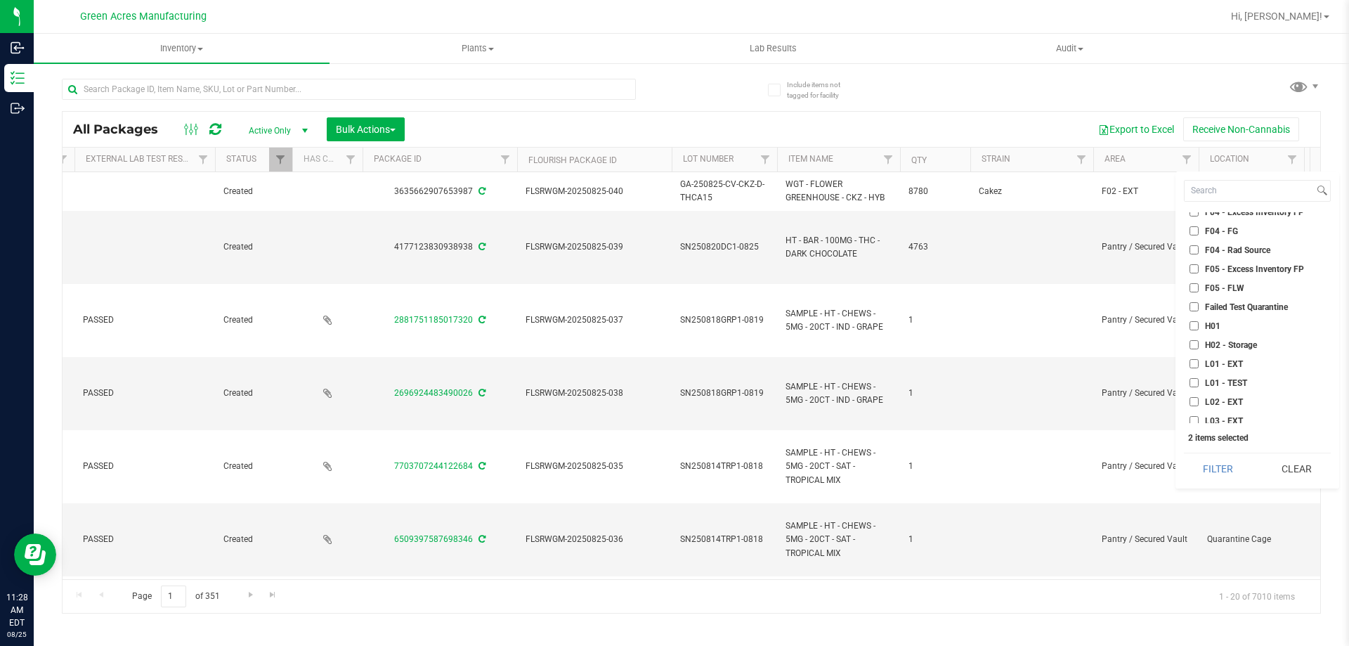
checkbox input "true"
click at [1222, 367] on span "L01 - EXT" at bounding box center [1224, 364] width 38 height 8
click at [1199, 367] on input "L01 - EXT" at bounding box center [1194, 363] width 9 height 9
checkbox input "true"
click at [1224, 407] on li "L02 - EXT" at bounding box center [1257, 401] width 147 height 15
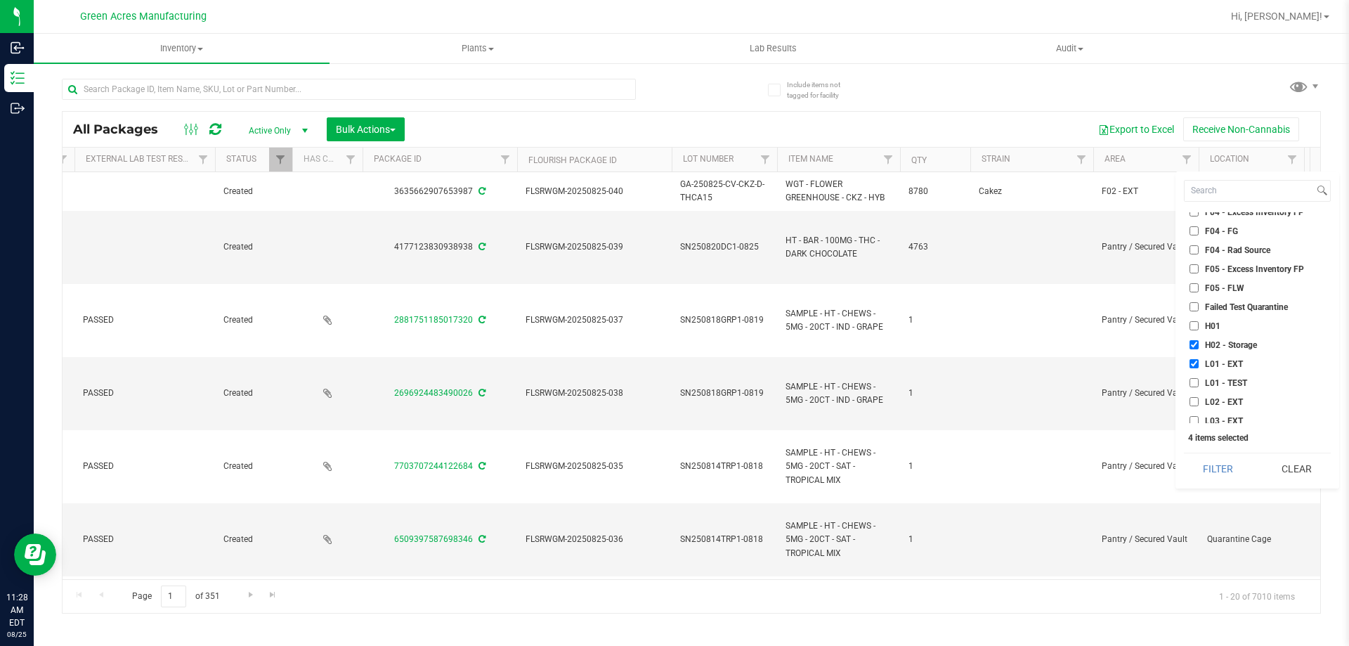
click at [1210, 417] on span "L03 - EXT" at bounding box center [1224, 421] width 38 height 8
click at [1199, 417] on input "L03 - EXT" at bounding box center [1194, 420] width 9 height 9
checkbox input "true"
click at [1195, 403] on input "L02 - EXT" at bounding box center [1194, 399] width 9 height 9
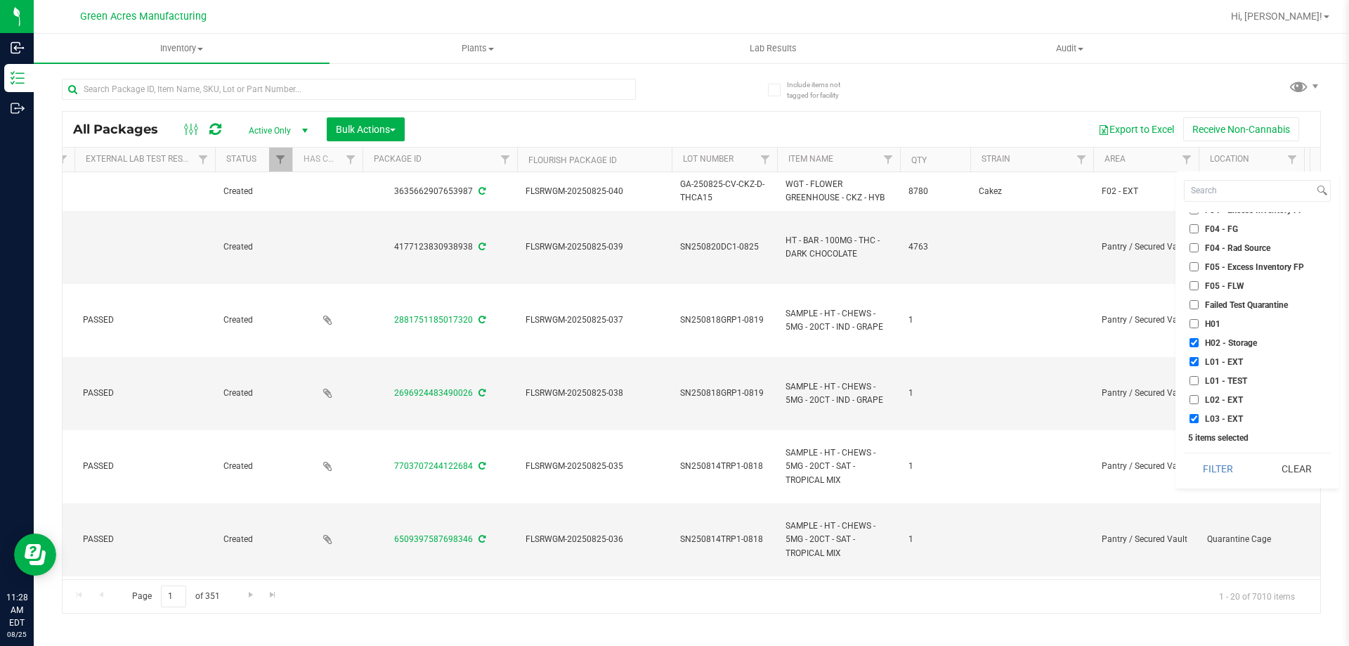
checkbox input "true"
click at [1211, 301] on span "L04 - EXT" at bounding box center [1224, 297] width 38 height 8
click at [1199, 301] on input "L04 - EXT" at bounding box center [1194, 296] width 9 height 9
checkbox input "true"
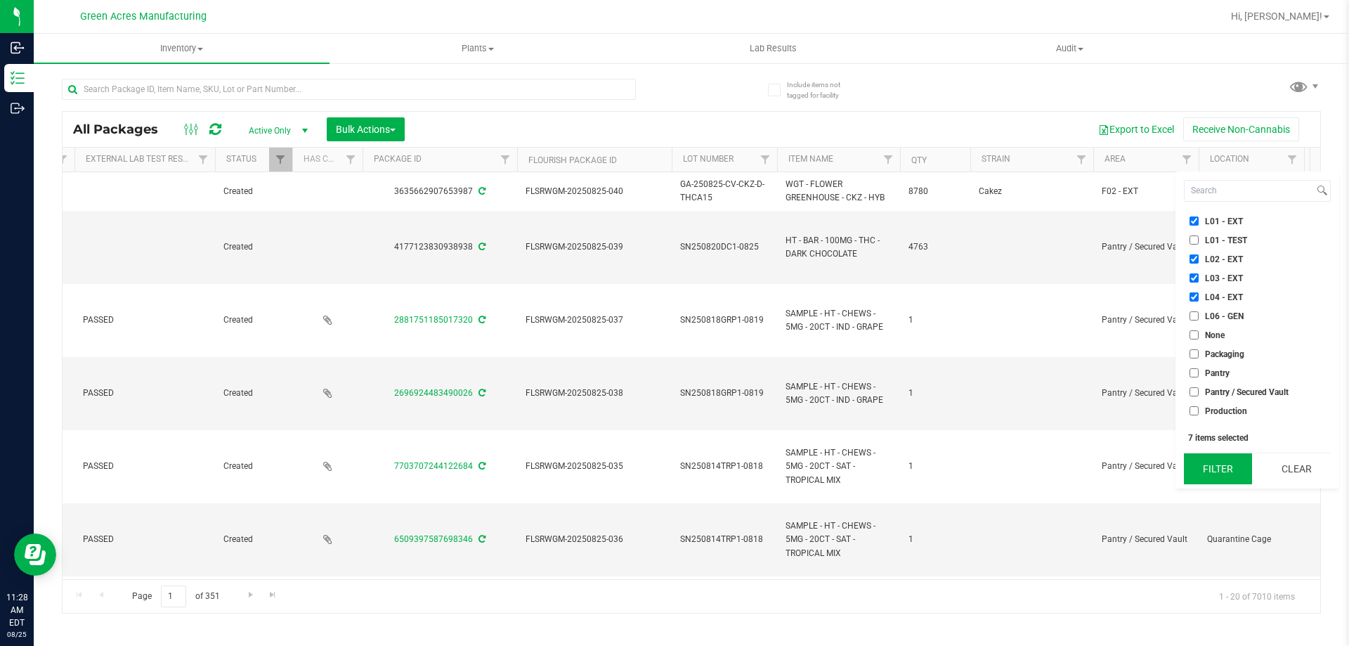
click at [1232, 476] on button "Filter" at bounding box center [1218, 468] width 68 height 31
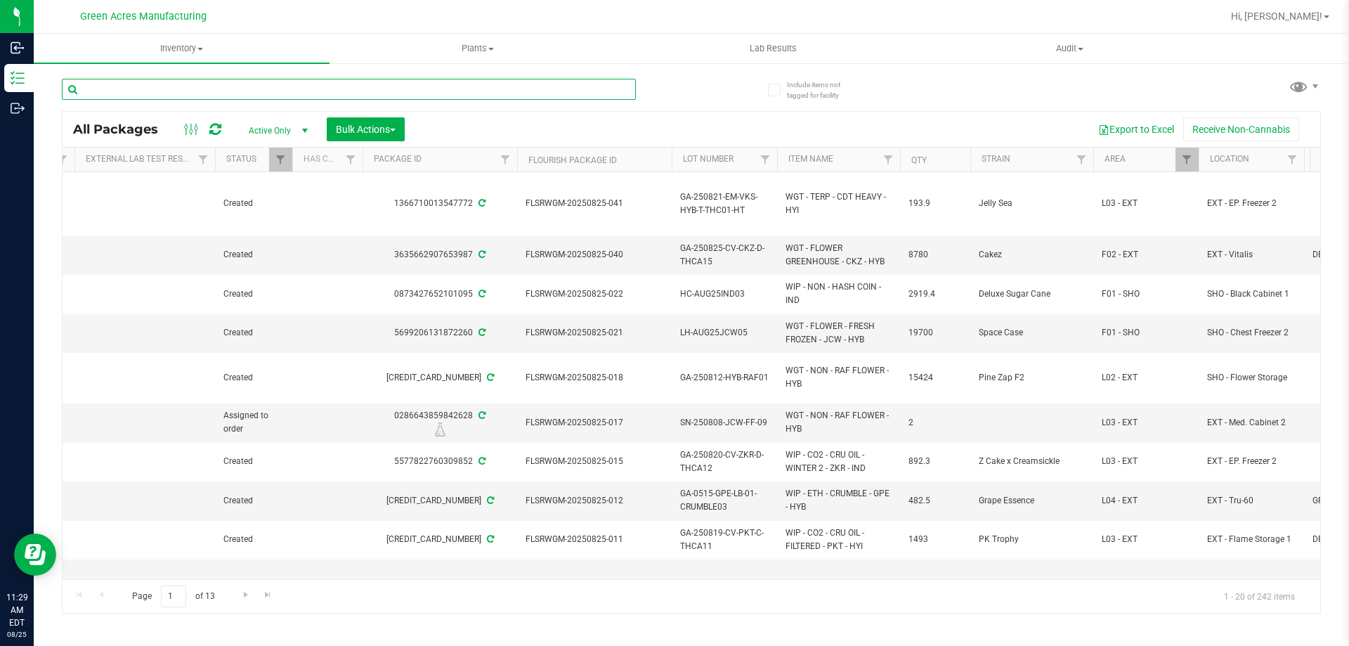
click at [497, 91] on input "text" at bounding box center [349, 89] width 574 height 21
click at [683, 95] on div at bounding box center [377, 88] width 630 height 45
click at [343, 84] on input "text" at bounding box center [349, 89] width 574 height 21
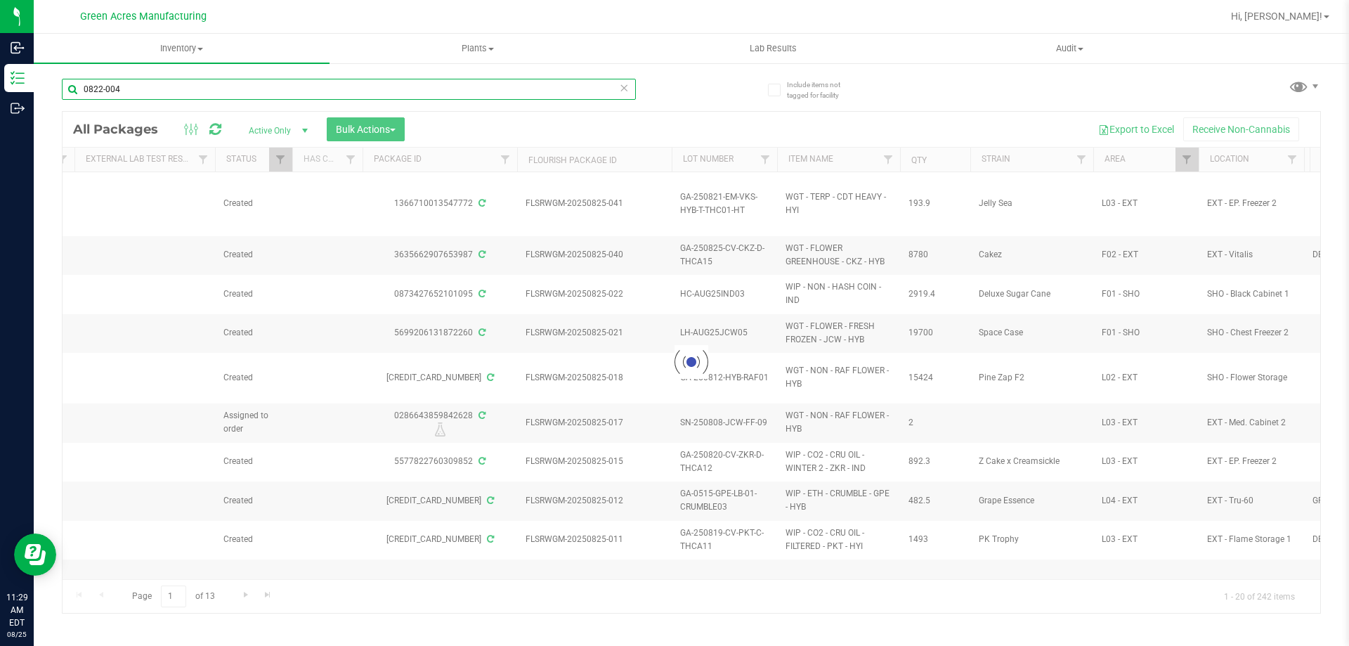
type input "0822-004"
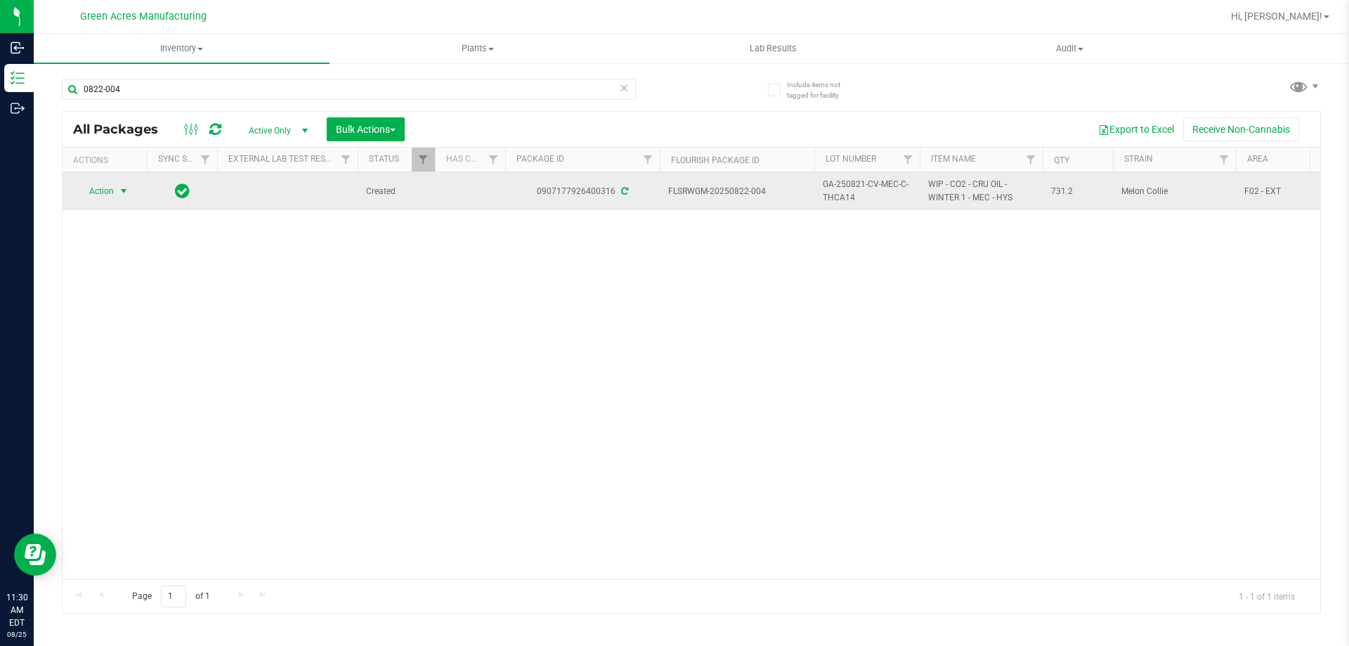
click at [98, 194] on span "Action" at bounding box center [96, 191] width 38 height 20
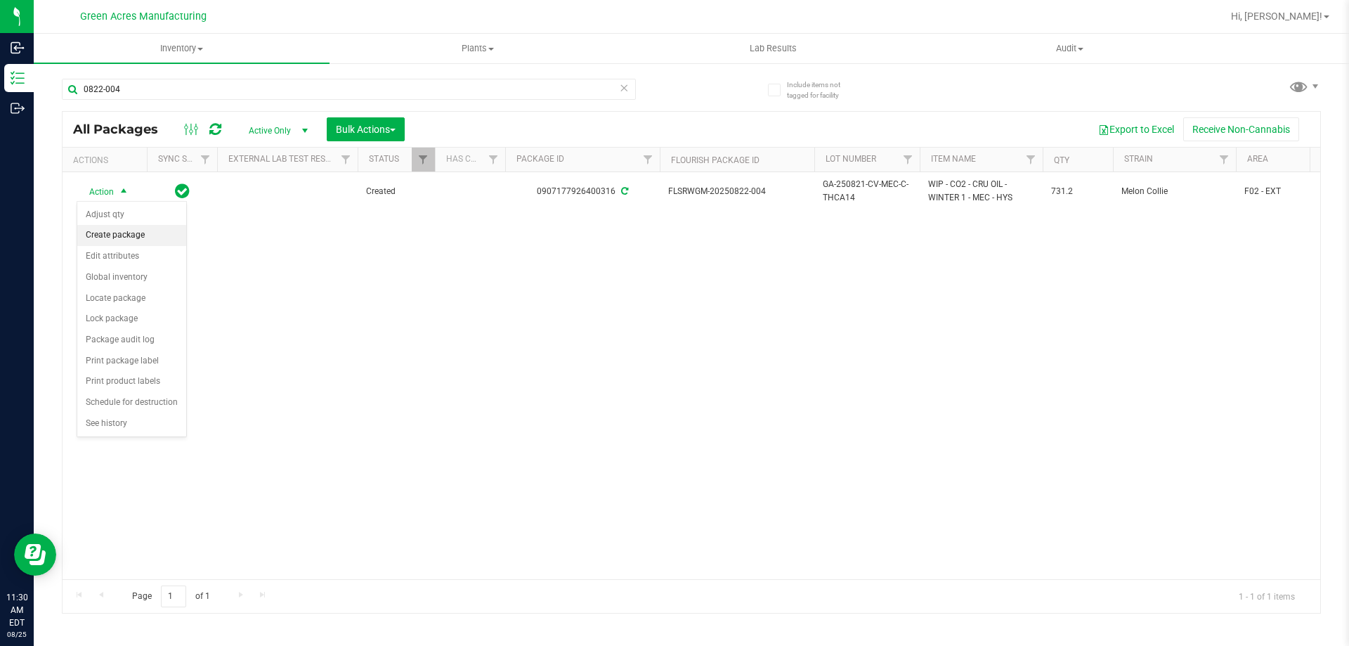
click at [136, 233] on li "Create package" at bounding box center [131, 235] width 109 height 21
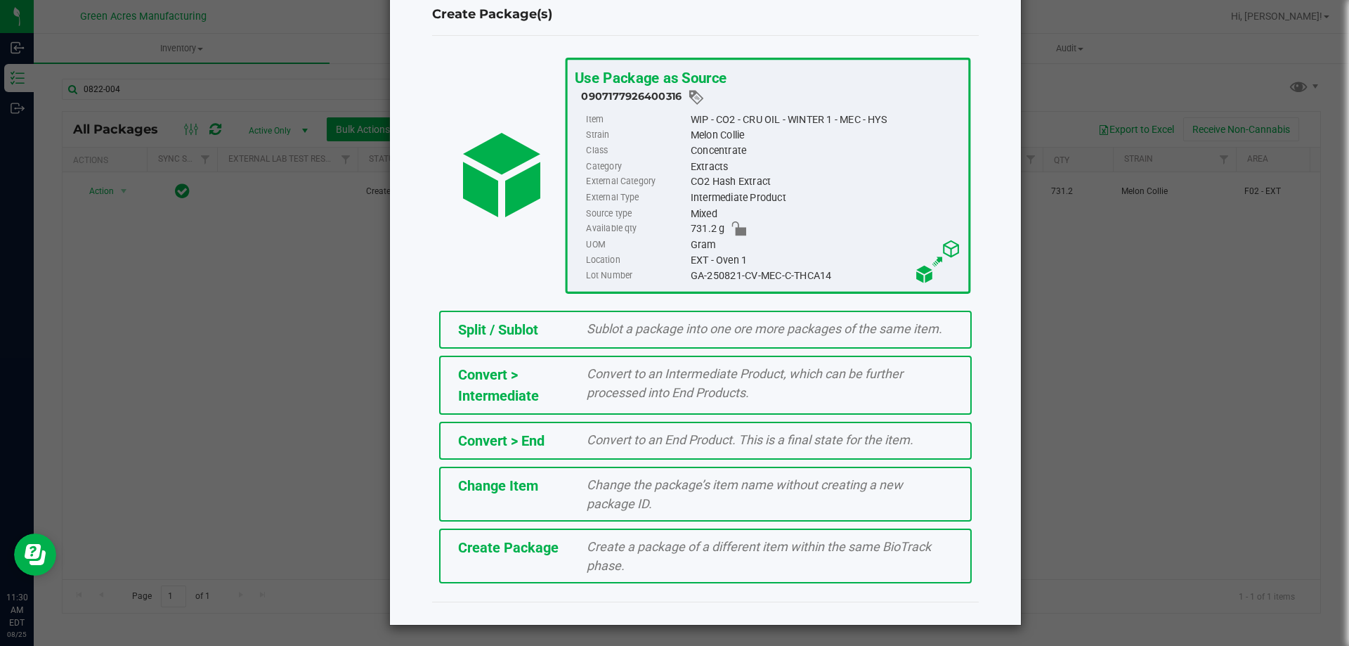
scroll to position [39, 0]
click at [587, 550] on span "Create a package of a different item within the same BioTrack phase." at bounding box center [759, 555] width 344 height 34
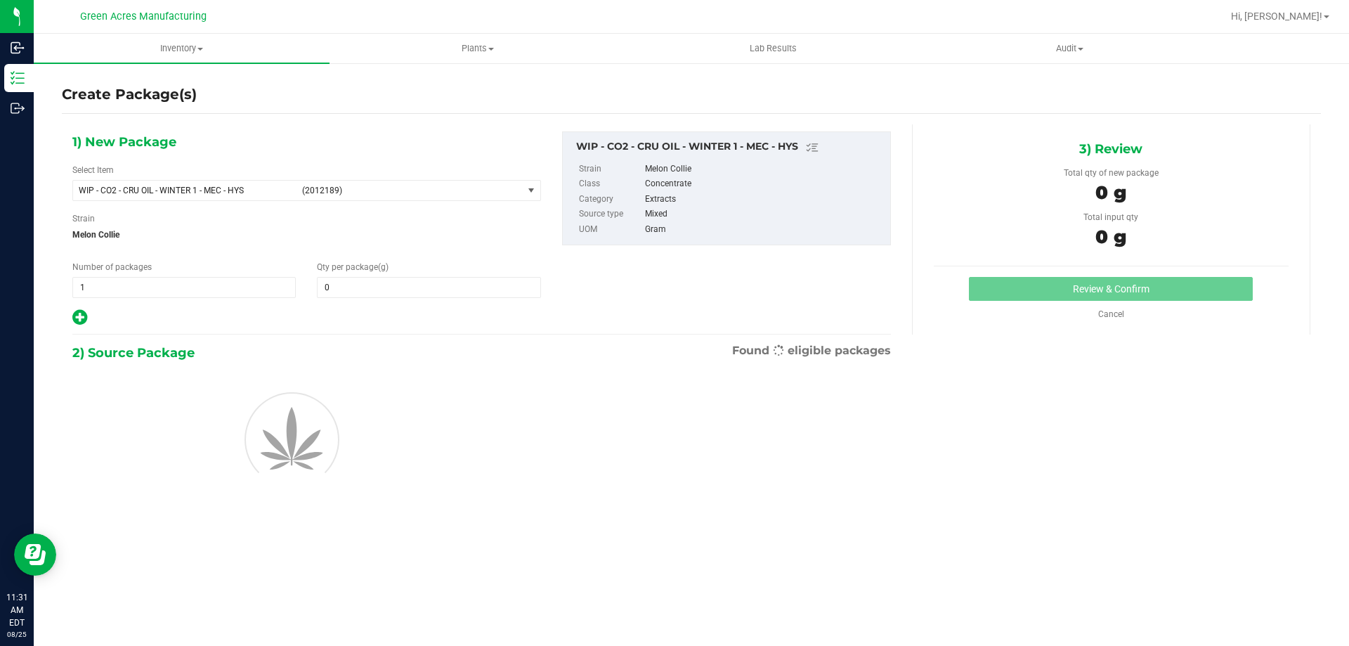
type input "0.0000"
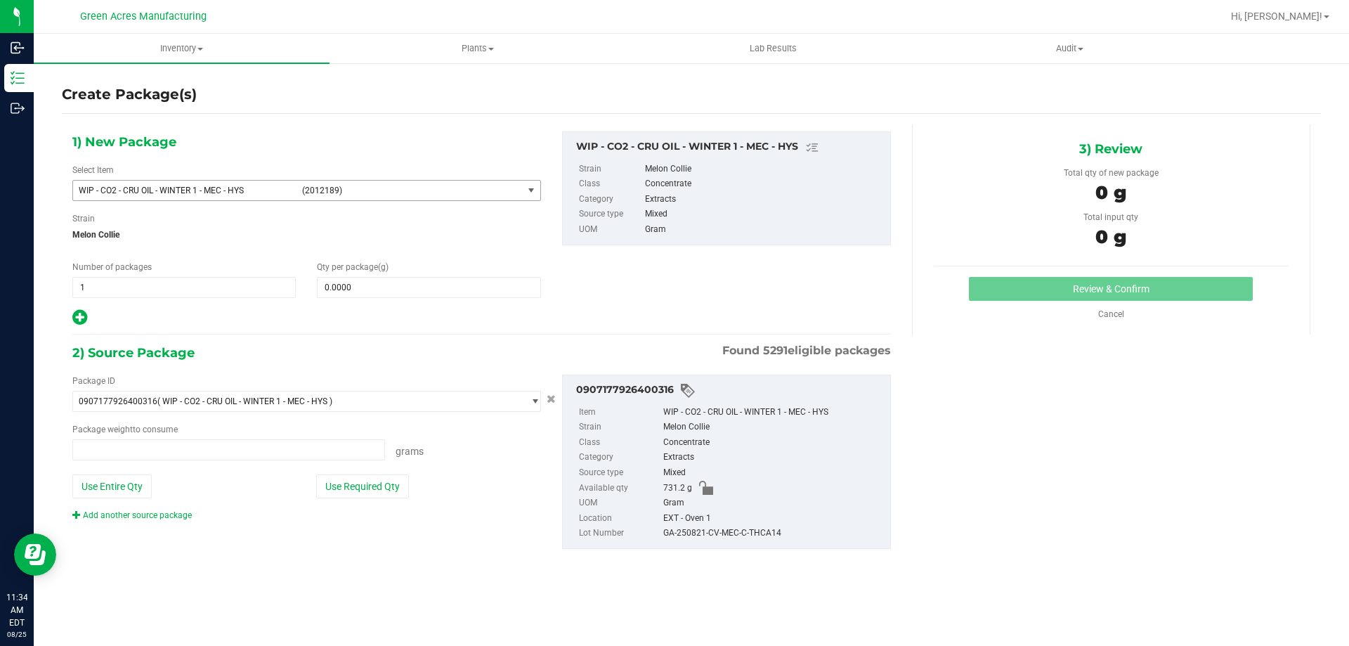
type input "0.0000 g"
click at [157, 514] on link "Add another source package" at bounding box center [131, 515] width 119 height 10
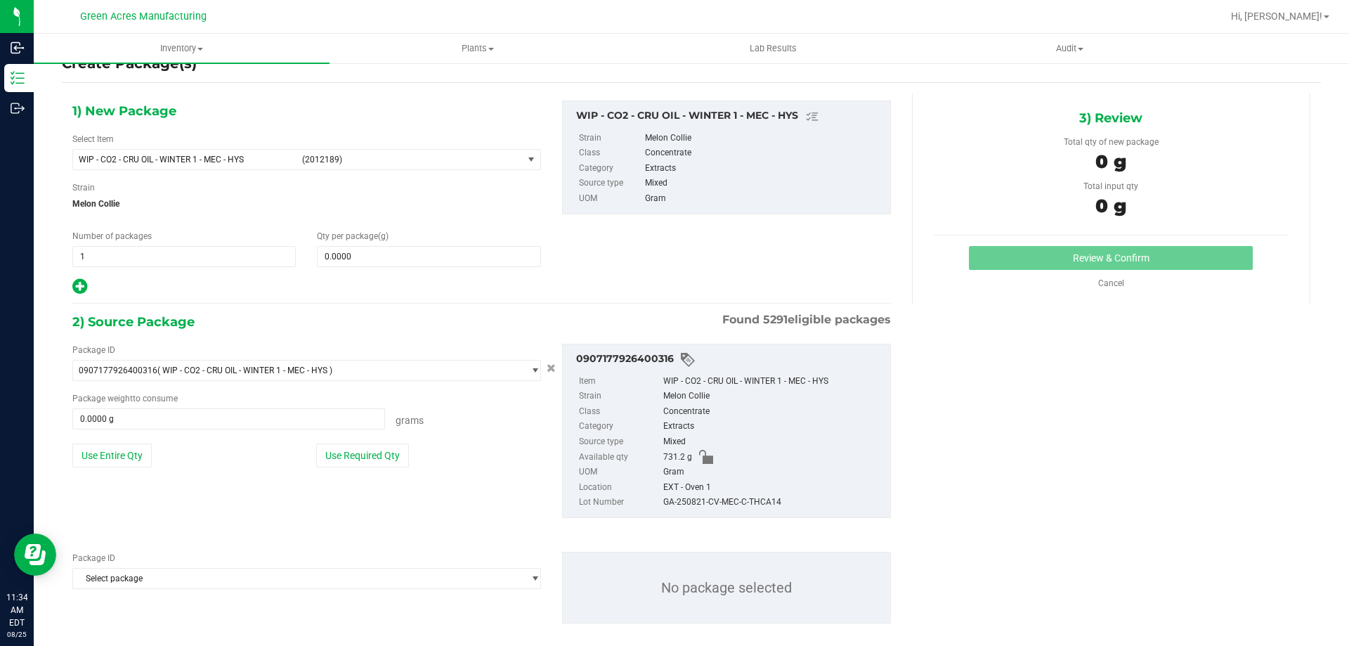
scroll to position [48, 0]
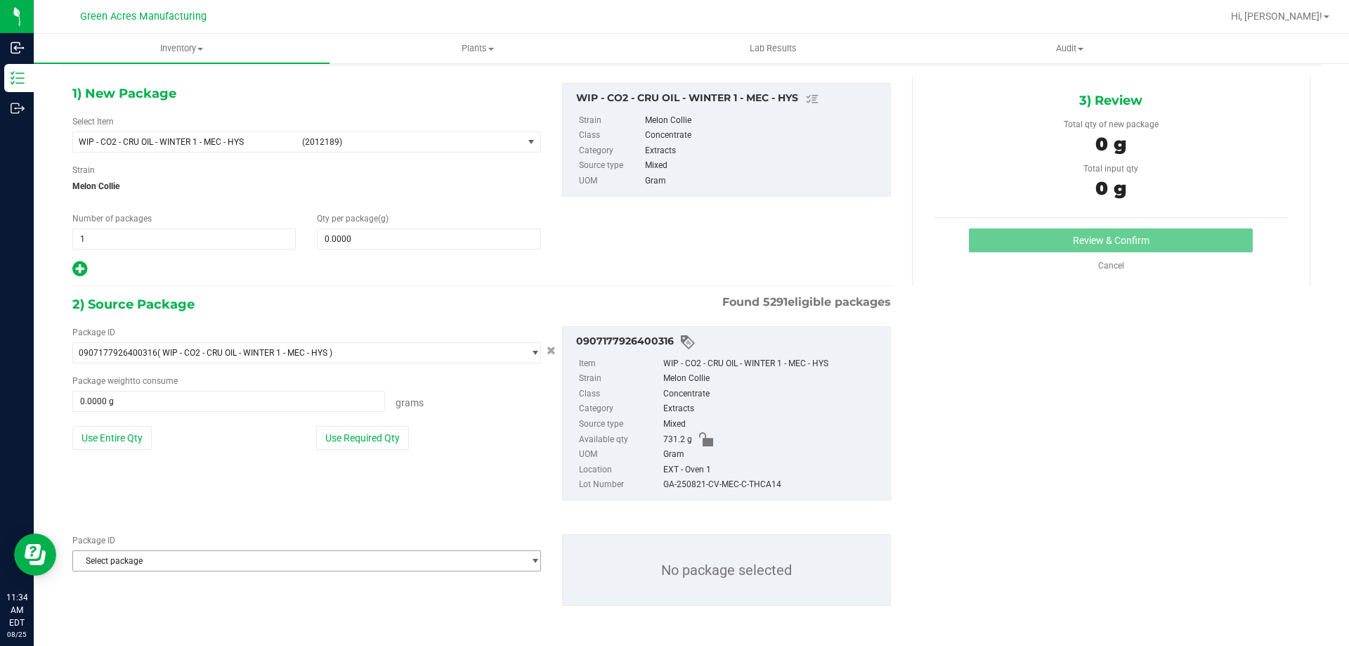
click at [220, 557] on span "Select package" at bounding box center [298, 561] width 450 height 20
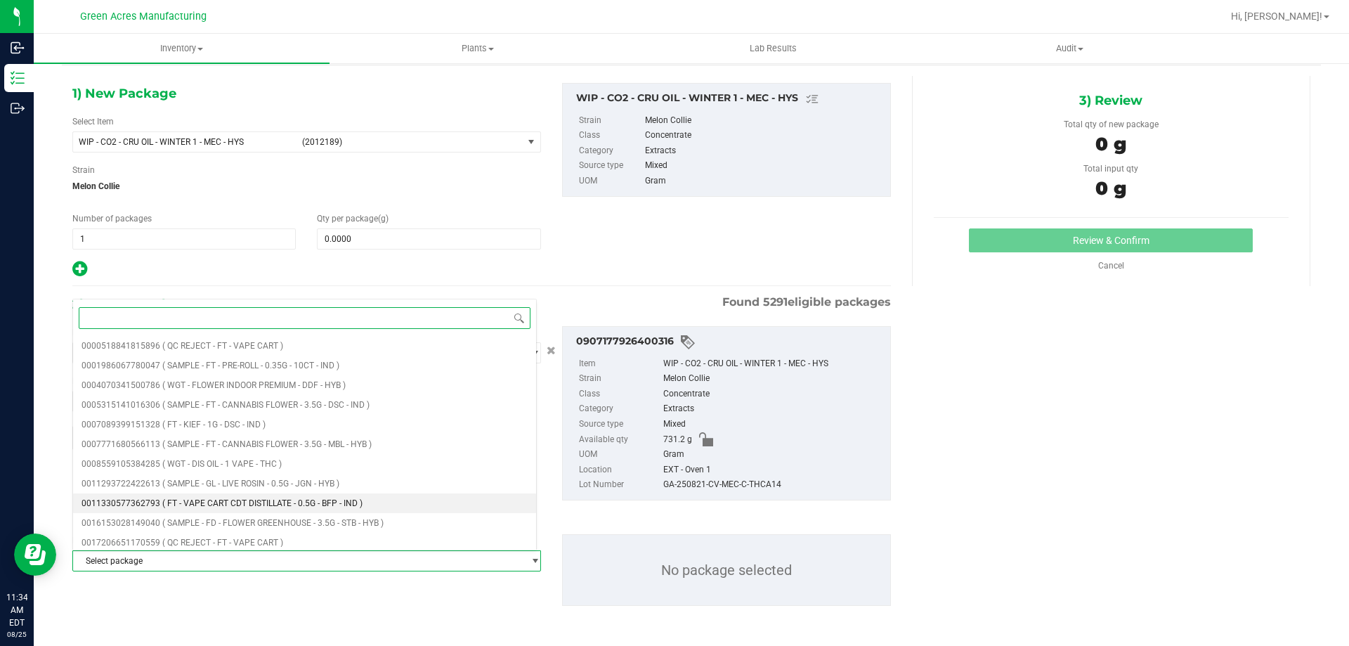
type input "0"
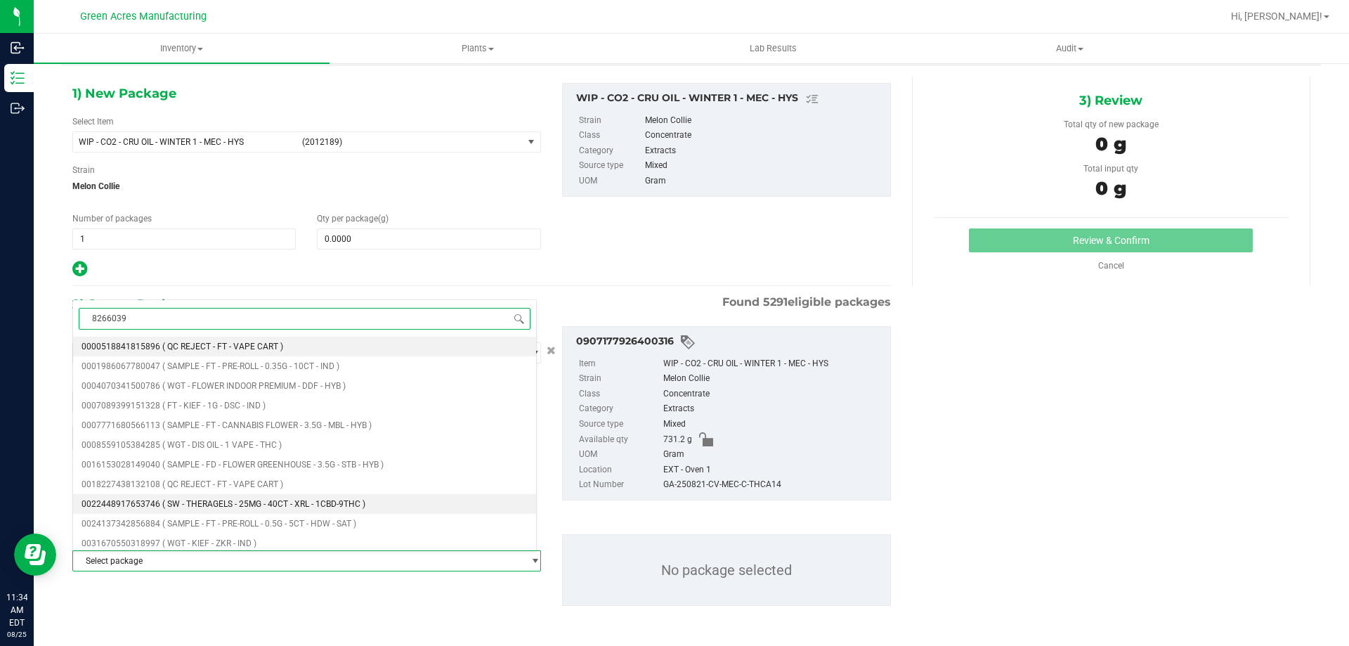
type input "82660398"
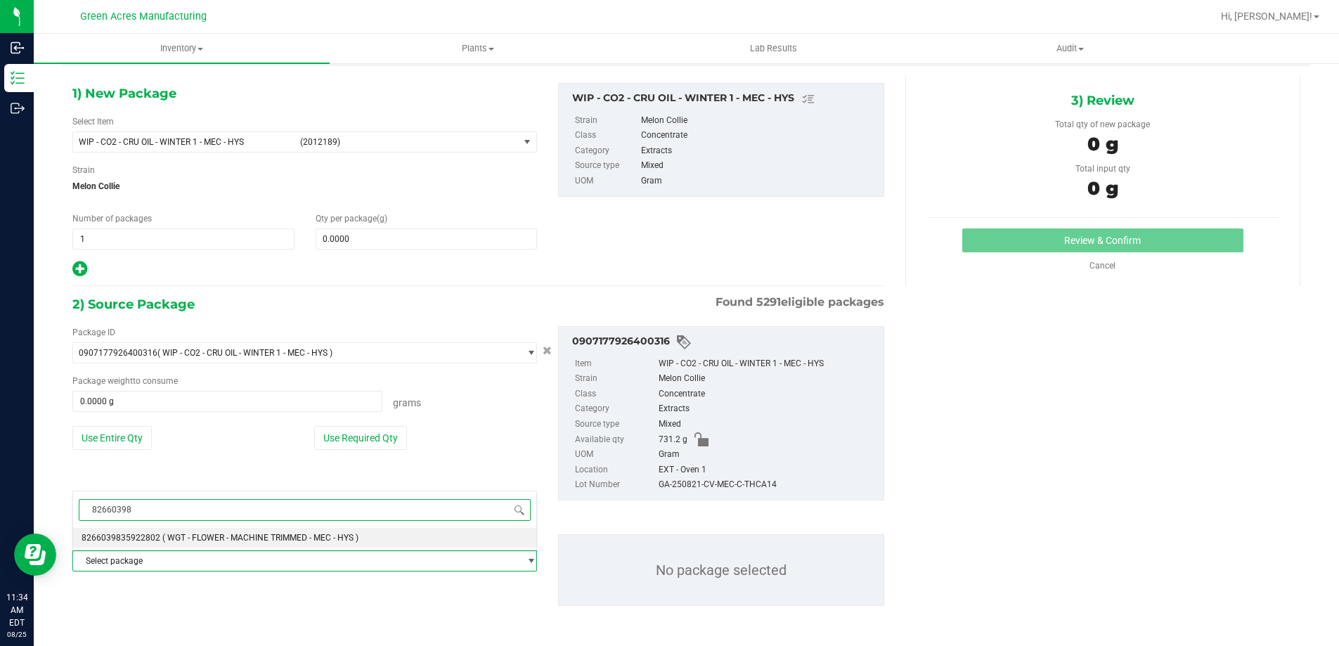
click at [241, 537] on span "( WGT - FLOWER - MACHINE TRIMMED - MEC - HYS )" at bounding box center [260, 538] width 196 height 10
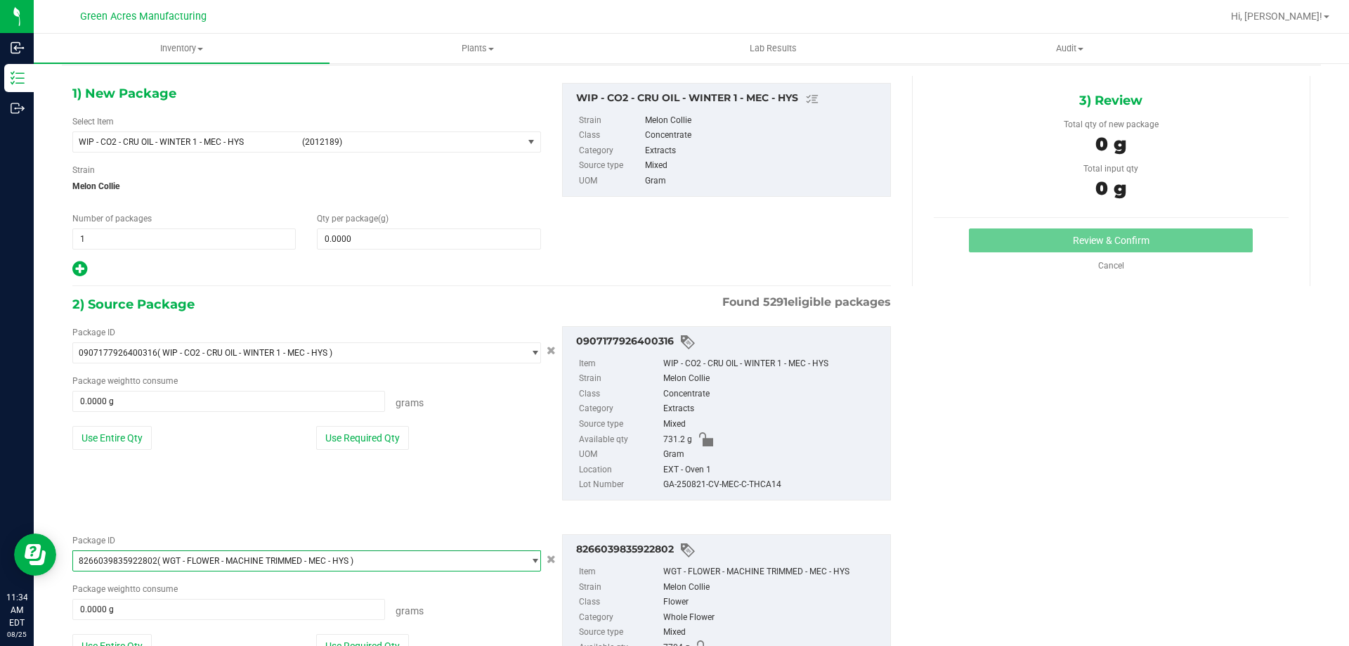
scroll to position [0, 0]
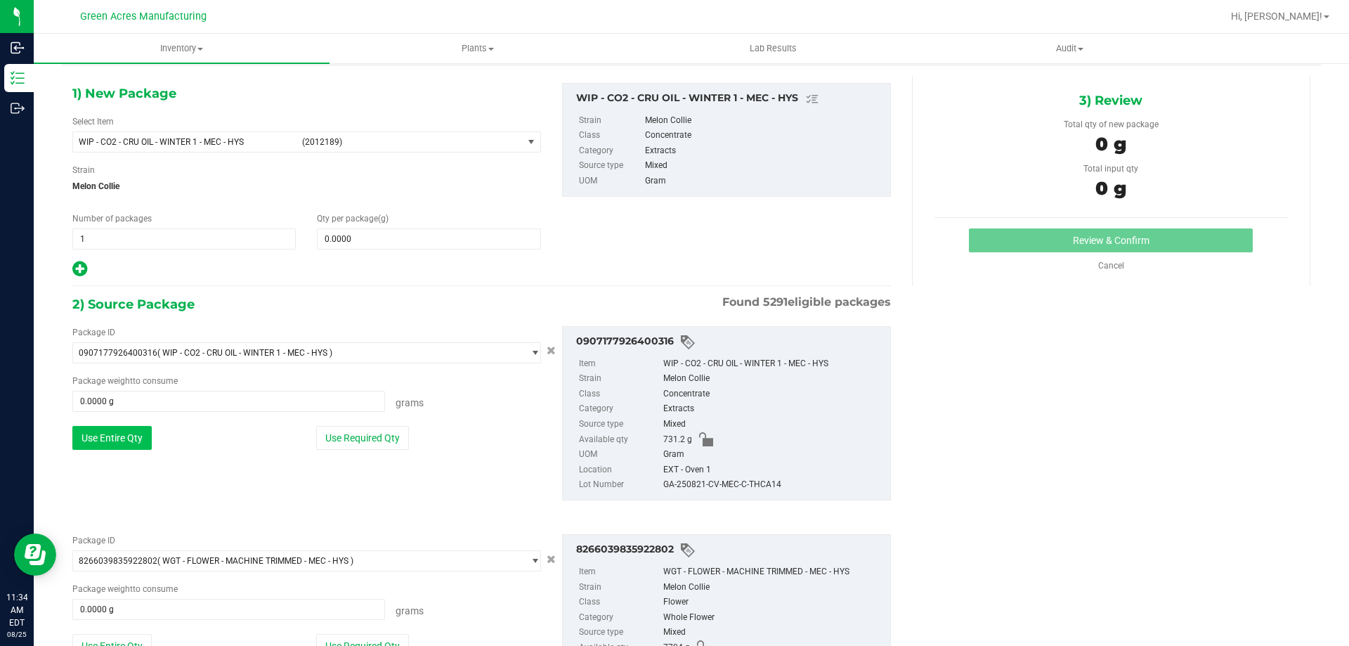
click at [115, 441] on button "Use Entire Qty" at bounding box center [111, 438] width 79 height 24
type input "731.2000 g"
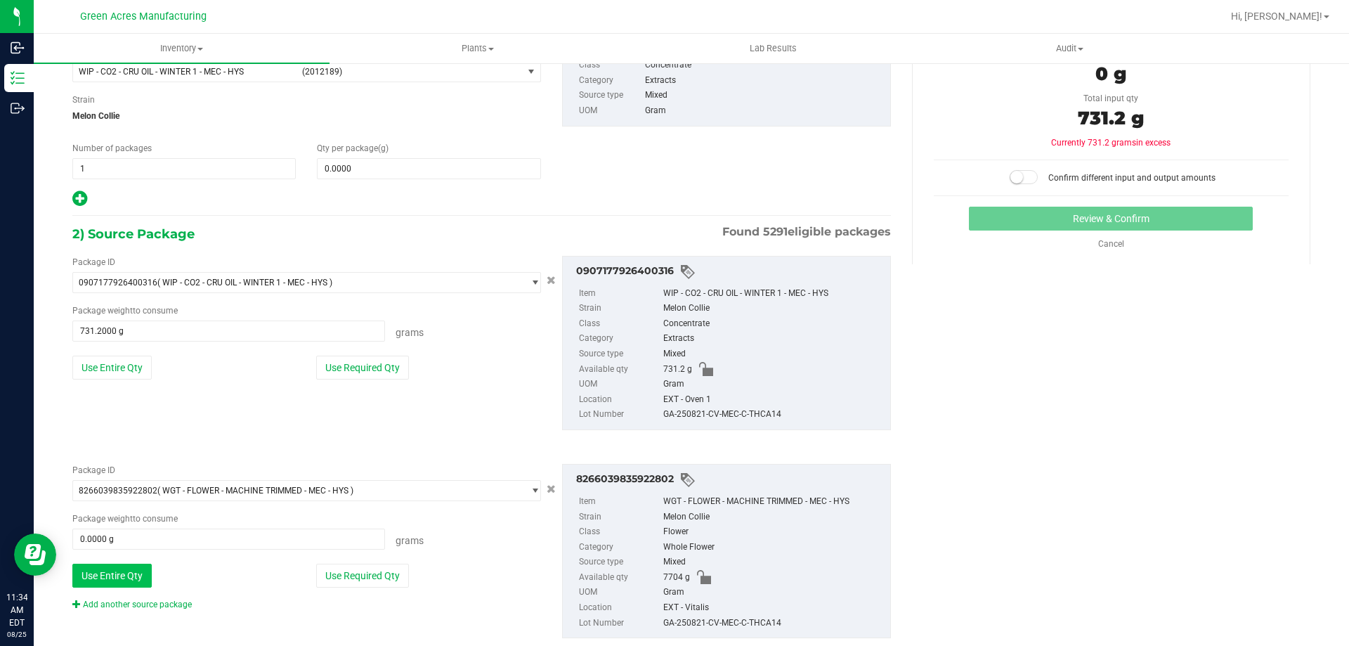
click at [115, 574] on button "Use Entire Qty" at bounding box center [111, 576] width 79 height 24
type input "7704.0000 g"
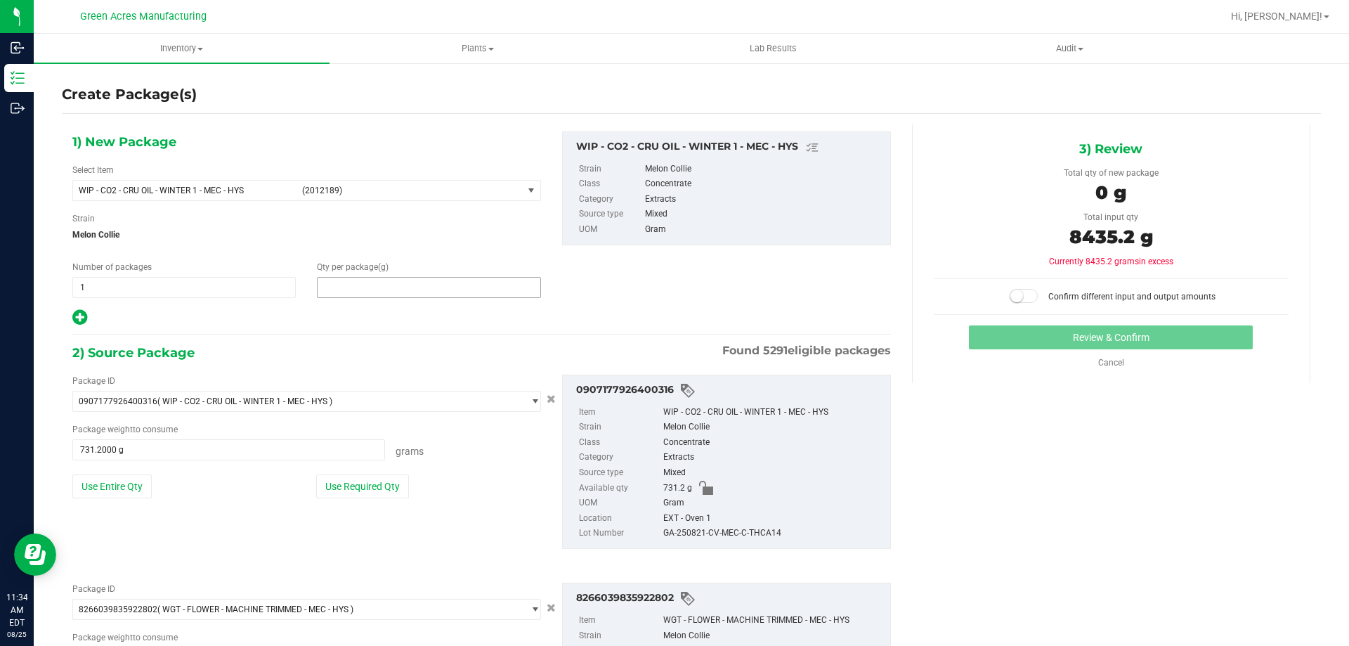
click at [367, 285] on span at bounding box center [428, 287] width 223 height 21
type input "1363.8"
type input "1,363.8000"
click at [381, 350] on div "2) Source Package Found 5291 eligible packages" at bounding box center [481, 352] width 819 height 21
click at [1013, 294] on small at bounding box center [1016, 295] width 13 height 13
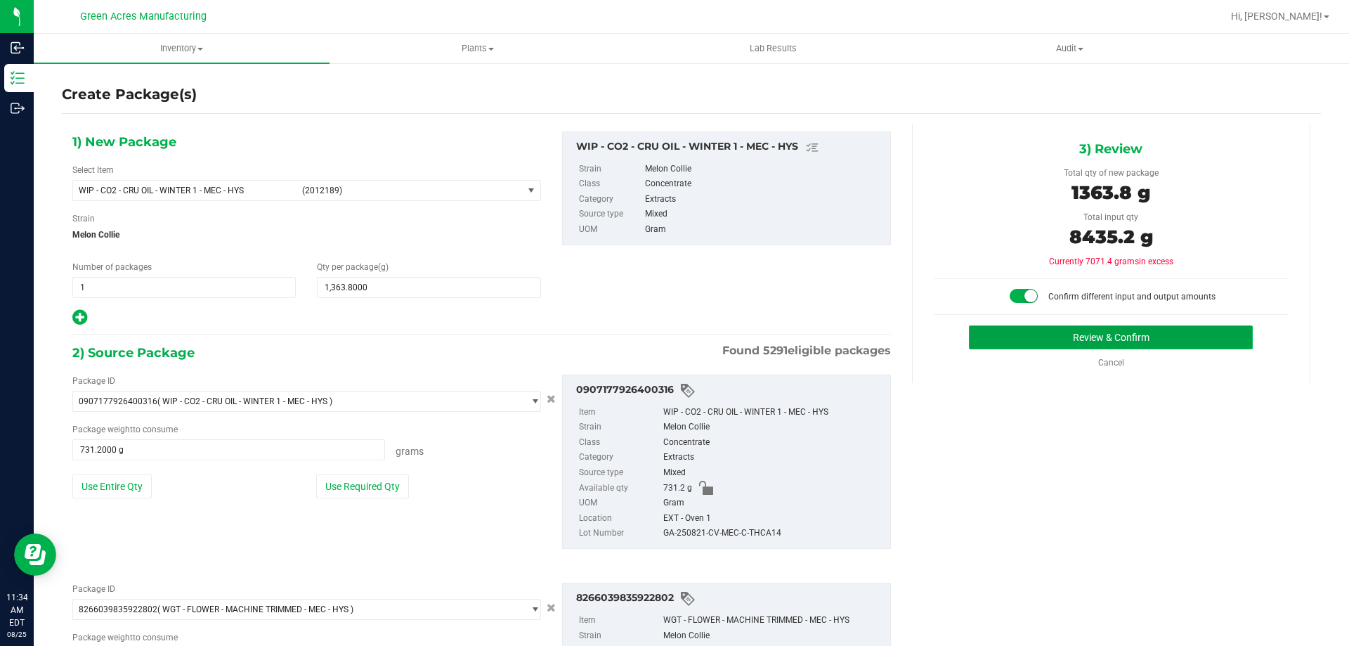
click at [1016, 344] on button "Review & Confirm" at bounding box center [1111, 337] width 284 height 24
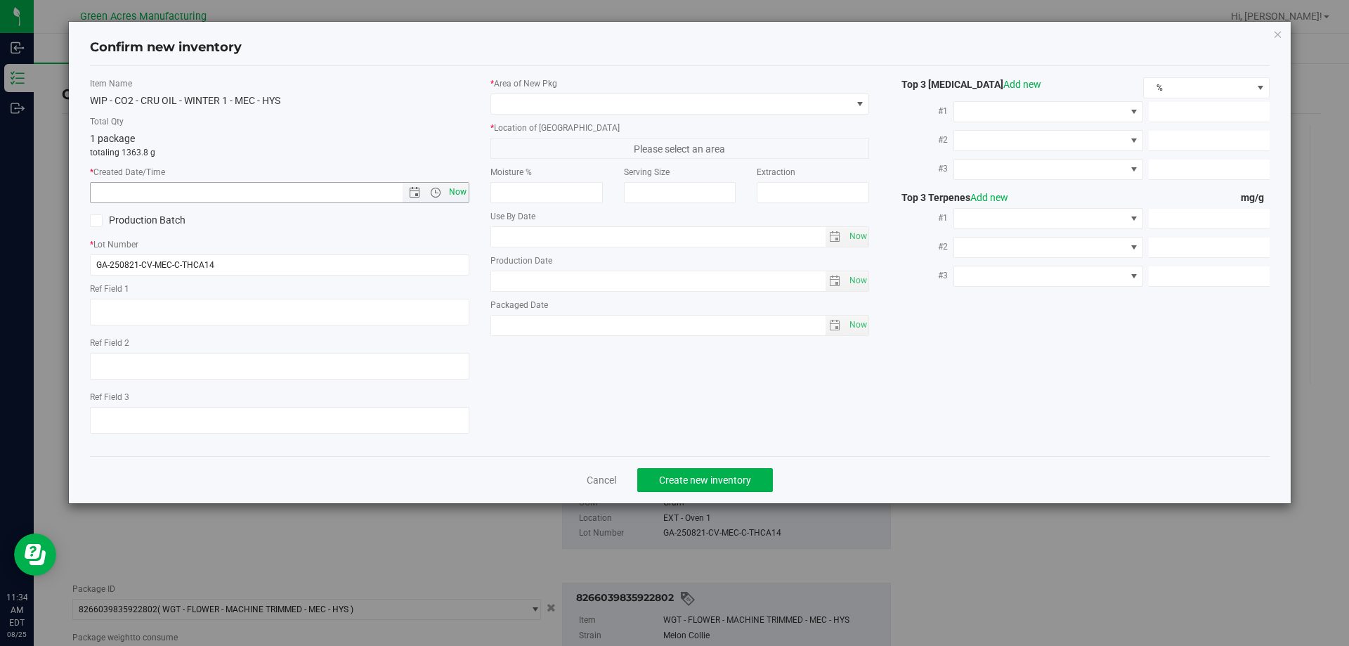
click at [453, 196] on span "Now" at bounding box center [457, 192] width 24 height 20
type input "[DATE] 11:34 AM"
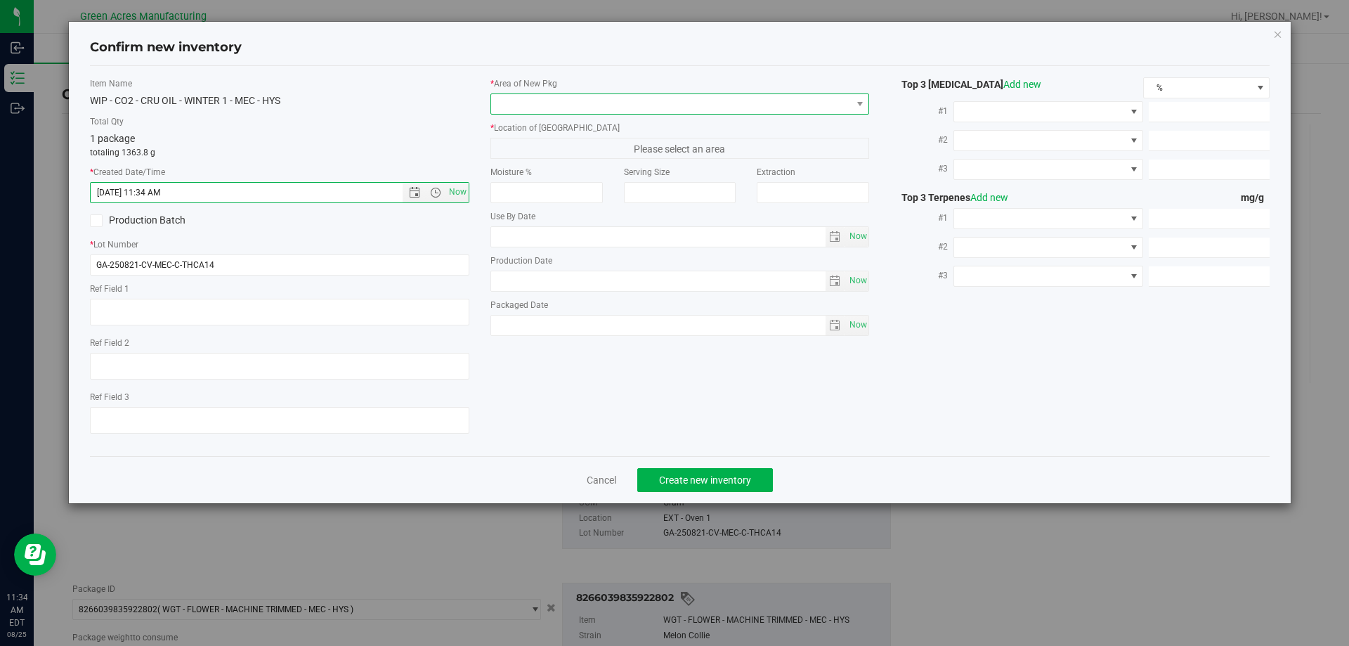
click at [620, 100] on span at bounding box center [671, 104] width 360 height 20
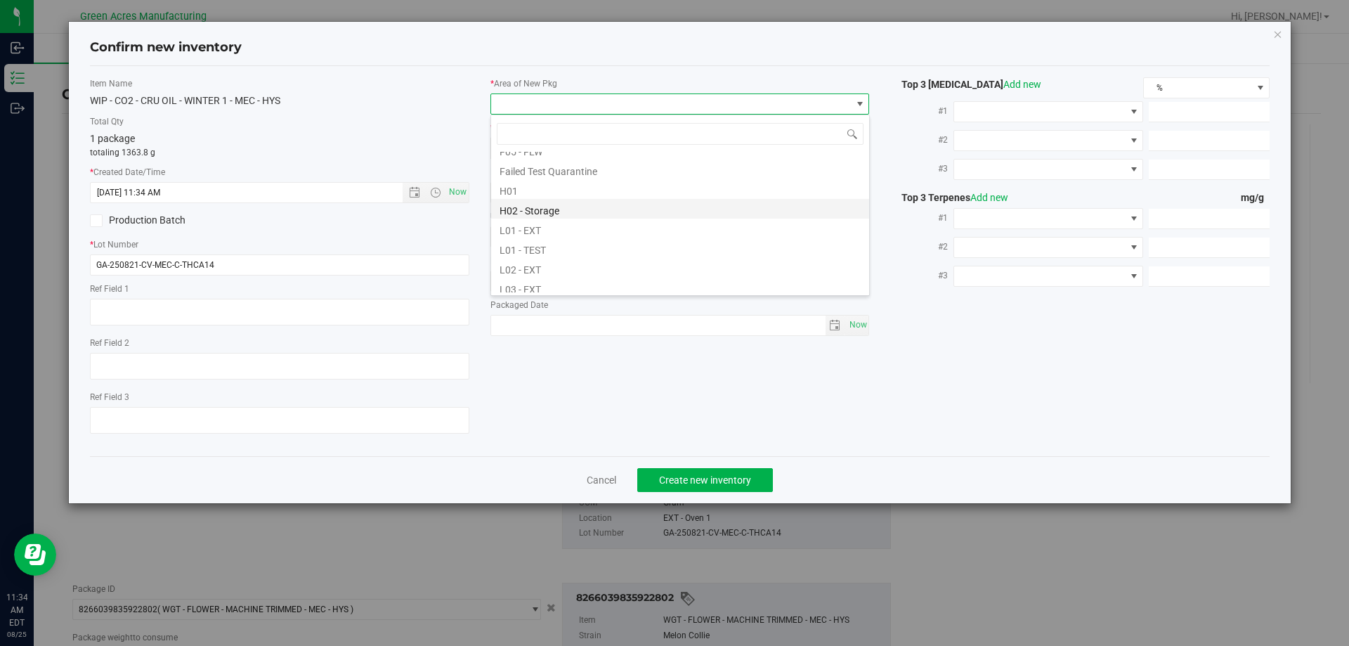
scroll to position [211, 0]
click at [549, 264] on li "L03 - EXT" at bounding box center [680, 266] width 378 height 20
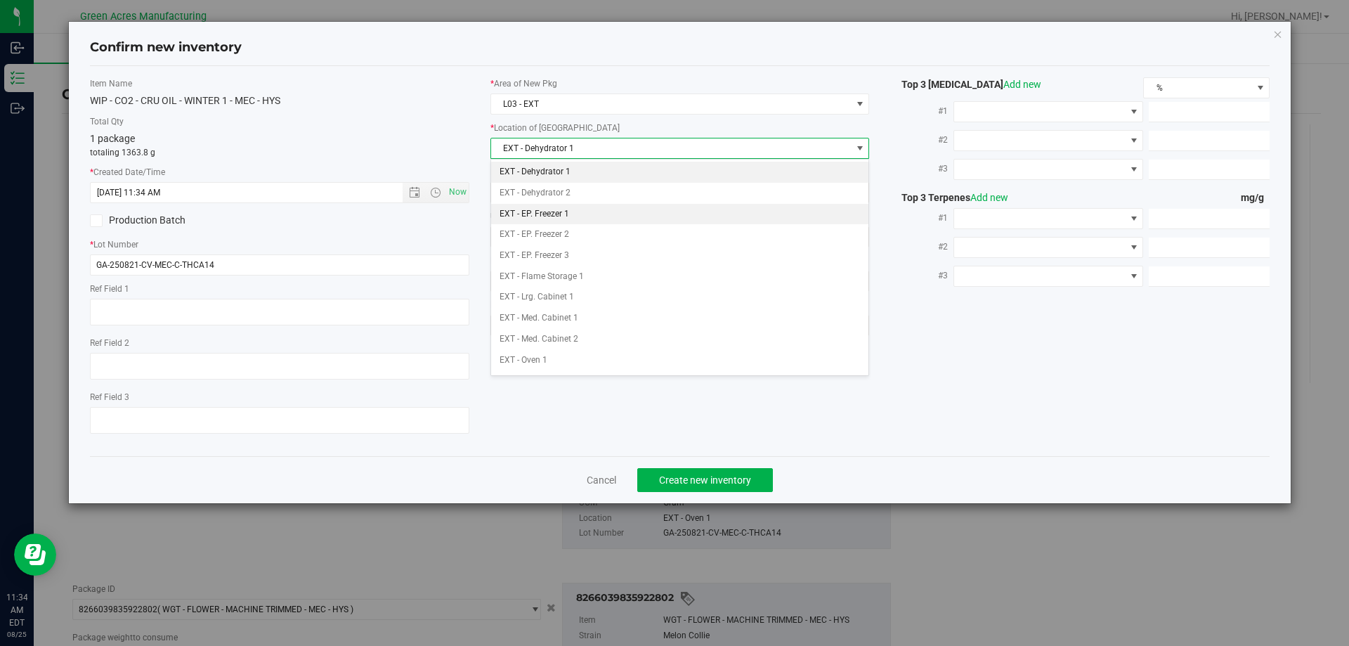
click at [575, 216] on li "EXT - EP. Freezer 1" at bounding box center [680, 214] width 378 height 21
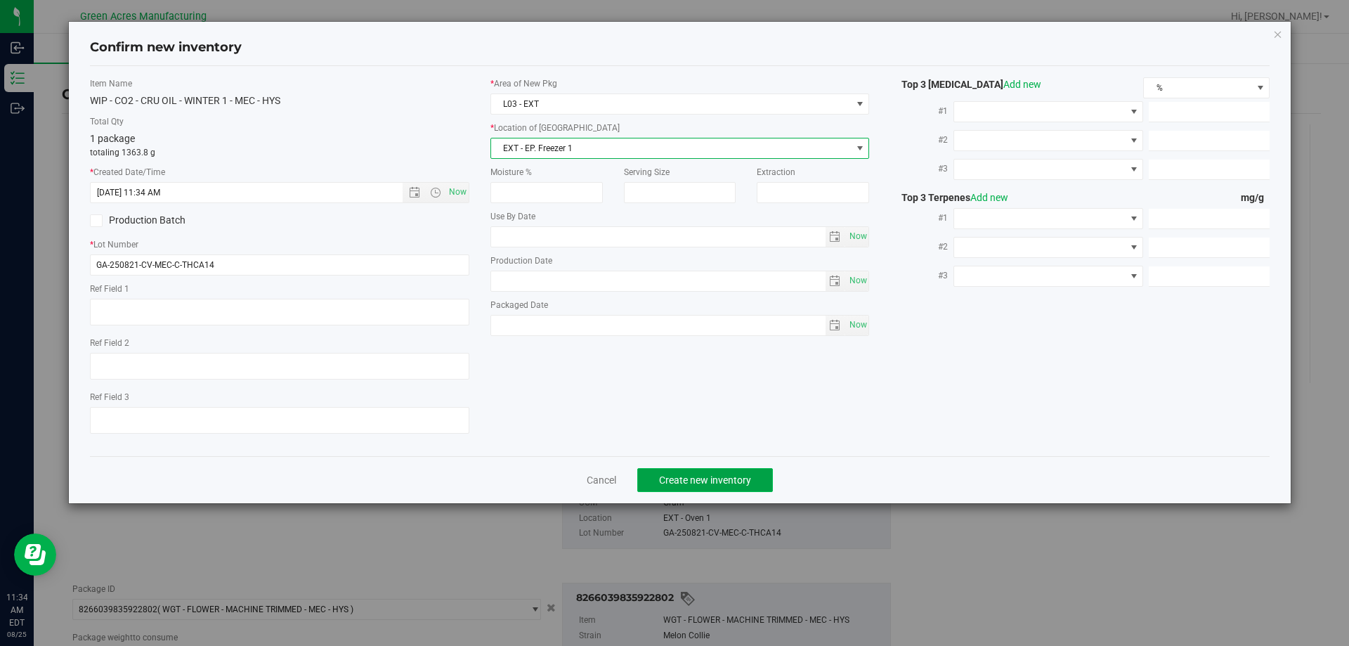
click at [683, 485] on span "Create new inventory" at bounding box center [705, 479] width 92 height 11
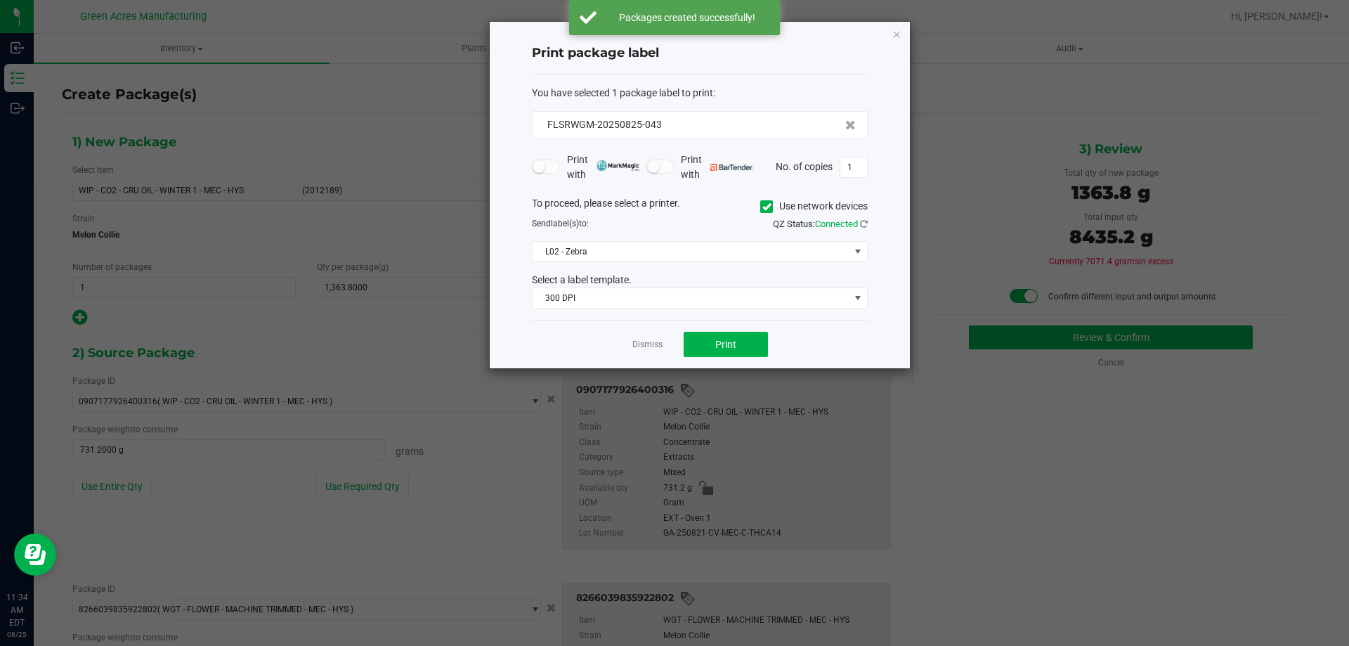
click at [668, 138] on div "FLSRWGM-20250825-043" at bounding box center [700, 124] width 336 height 27
drag, startPoint x: 668, startPoint y: 122, endPoint x: 620, endPoint y: 136, distance: 50.0
click at [620, 136] on div "FLSRWGM-20250825-043" at bounding box center [700, 124] width 336 height 27
copy span "0825-043"
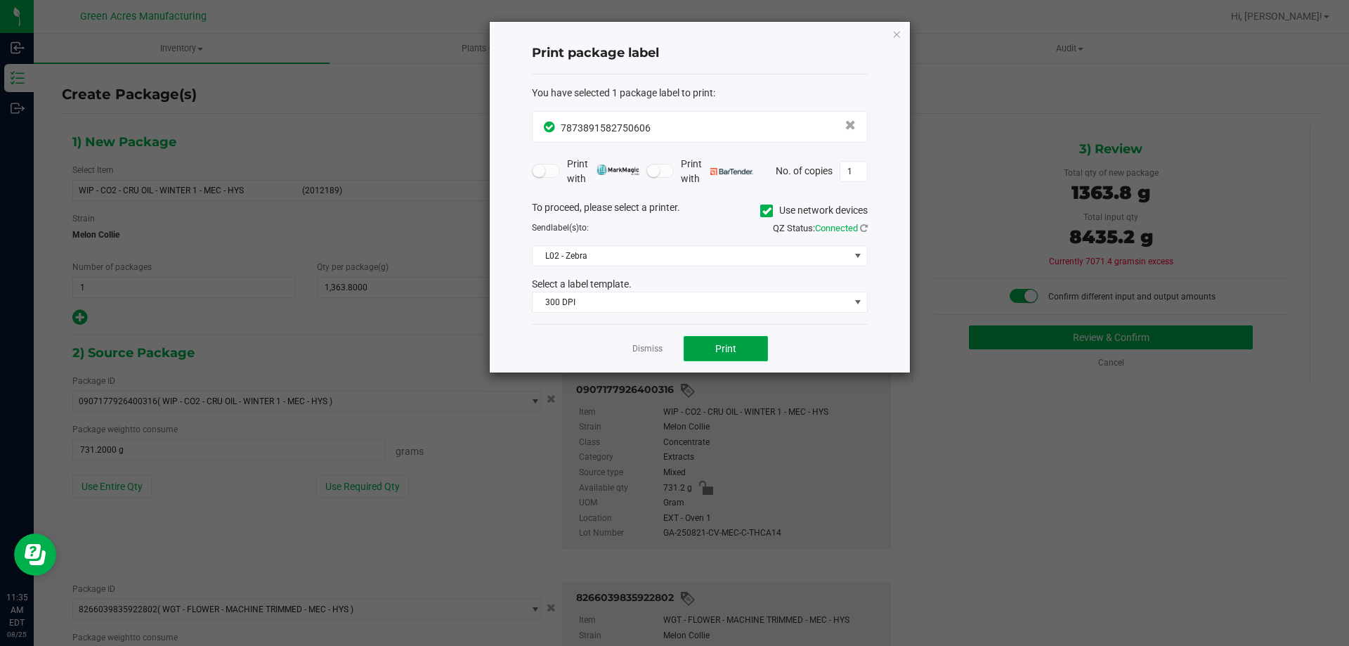
click at [738, 341] on button "Print" at bounding box center [726, 348] width 84 height 25
click at [739, 342] on button "Print" at bounding box center [726, 348] width 84 height 25
click at [742, 357] on button "Print" at bounding box center [726, 348] width 84 height 25
click at [648, 351] on link "Dismiss" at bounding box center [647, 349] width 30 height 12
